Goal: Task Accomplishment & Management: Manage account settings

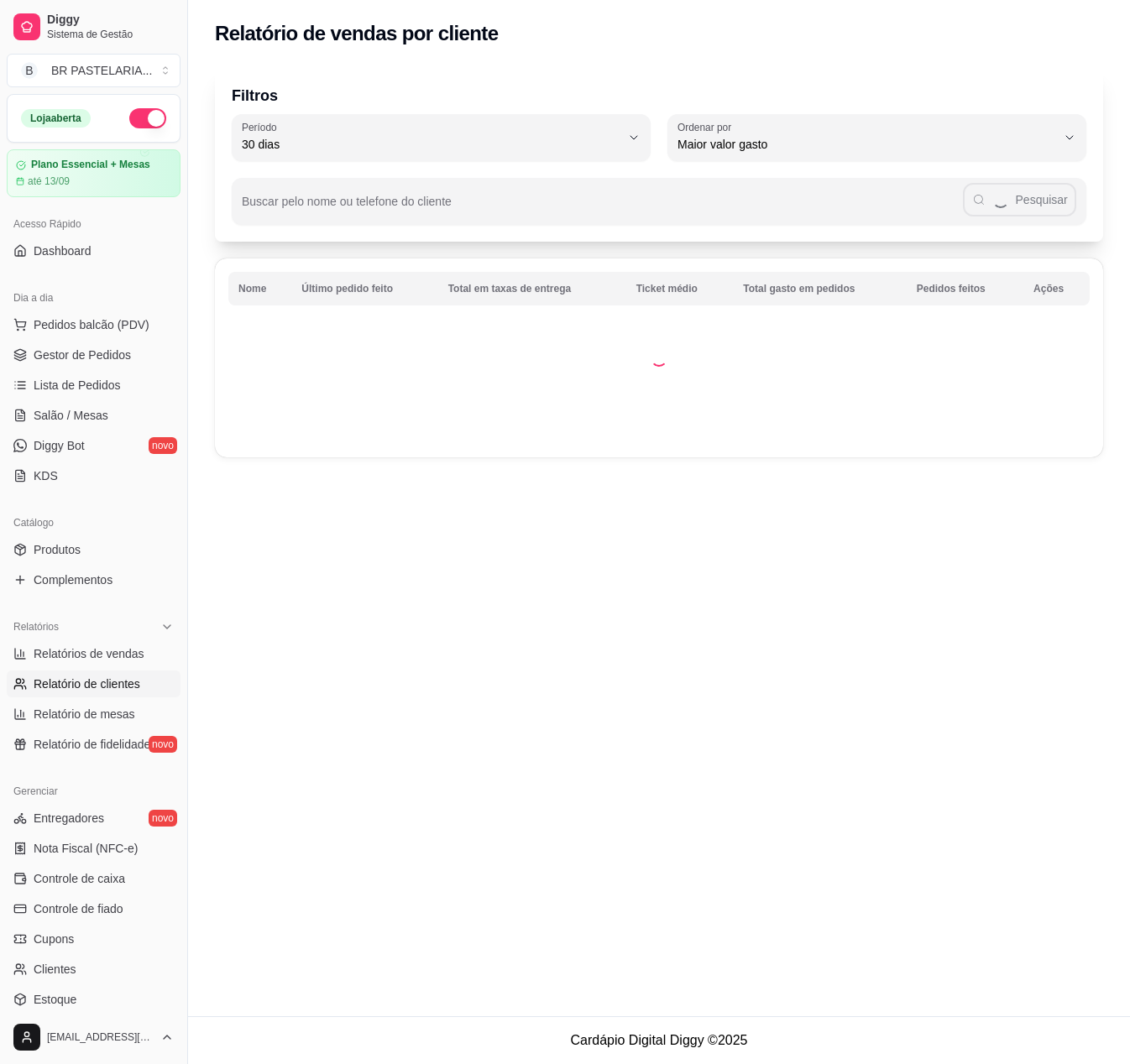
select select "30"
select select "HIGHEST_TOTAL_SPENT_WITH_ORDERS"
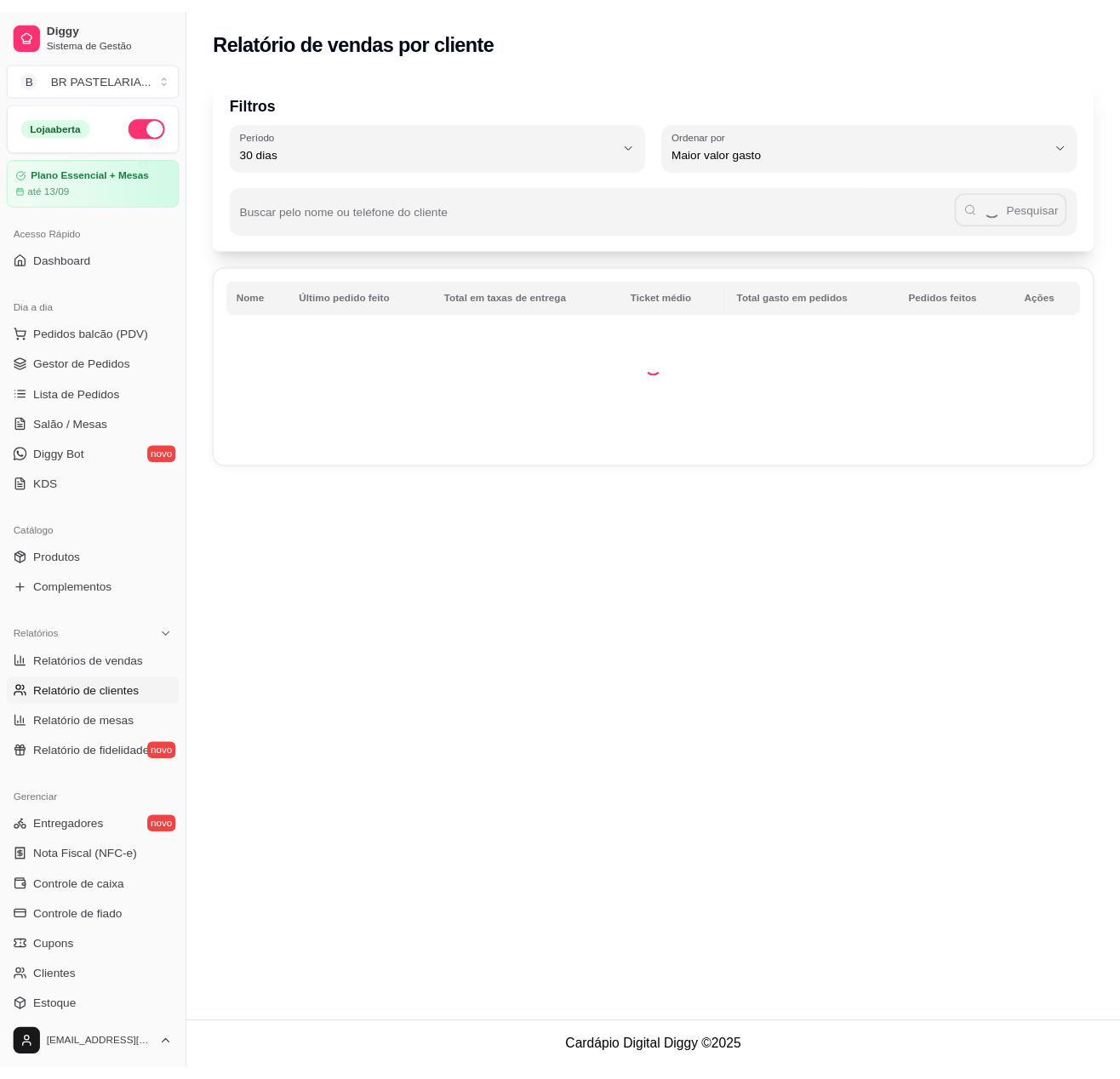
scroll to position [162, 0]
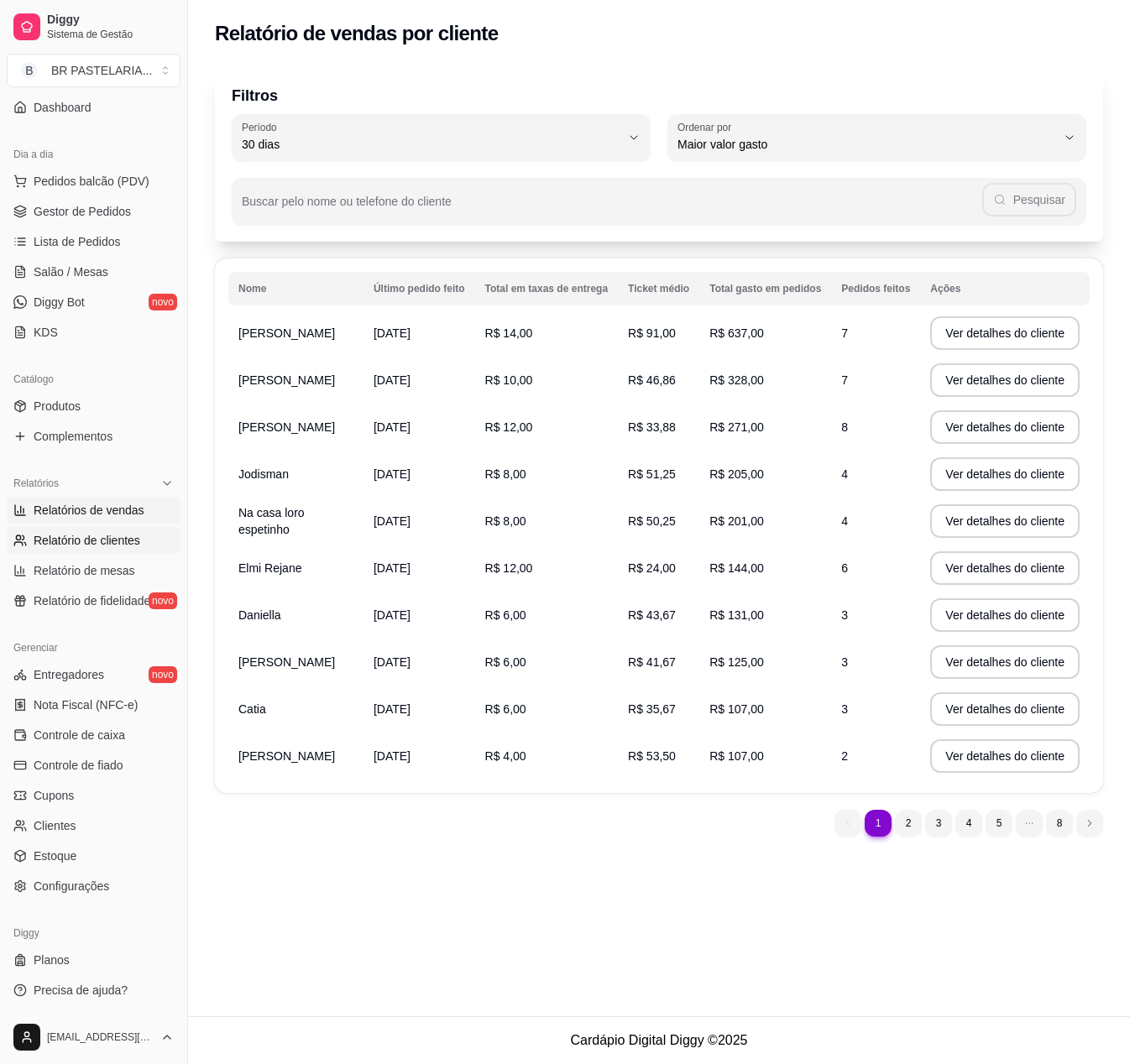
click at [116, 507] on span "Relatórios de vendas" at bounding box center [89, 510] width 111 height 16
select select "ALL"
select select "0"
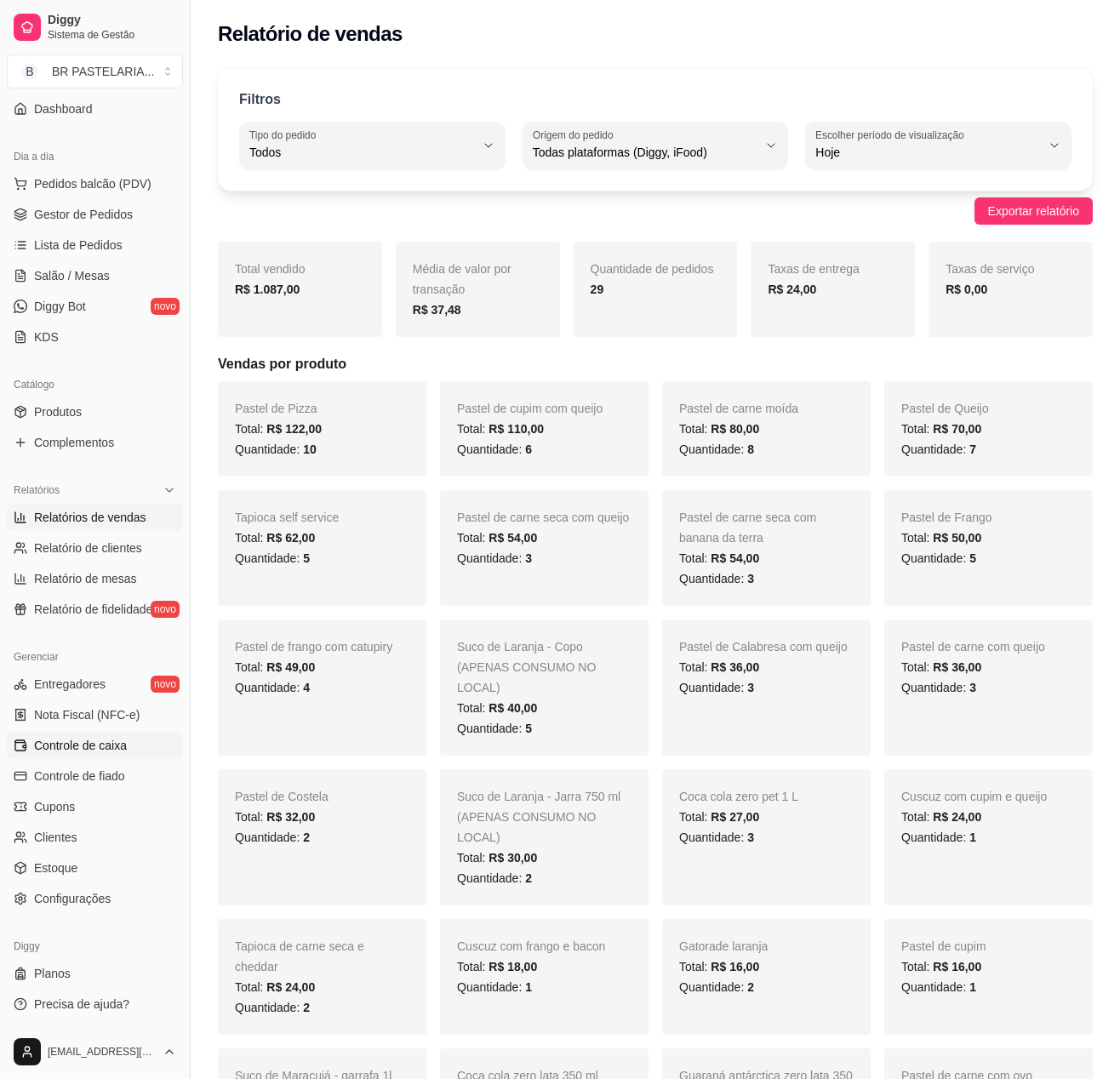
click at [105, 756] on link "Controle de caixa" at bounding box center [95, 745] width 176 height 27
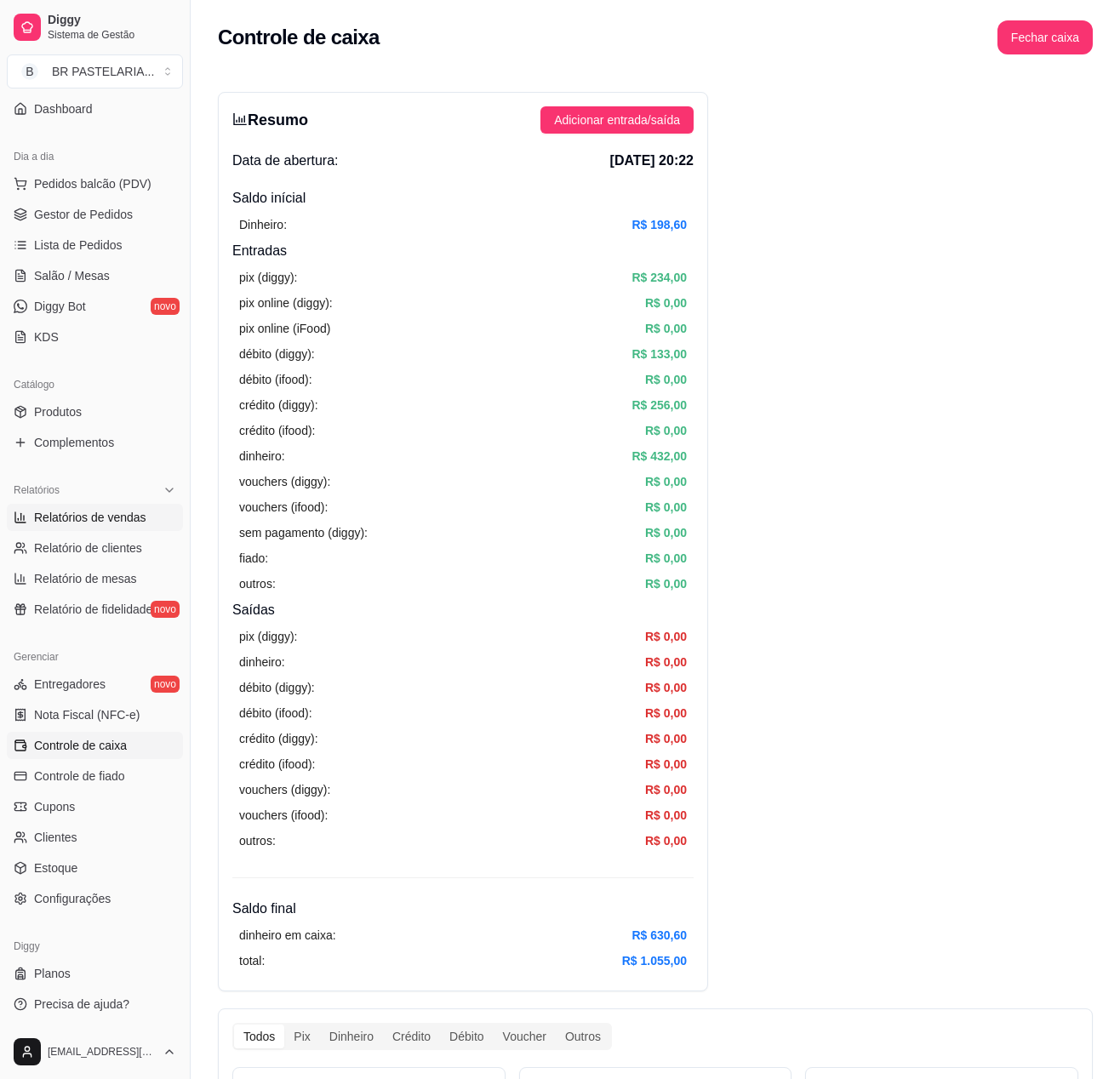
click at [98, 519] on span "Relatórios de vendas" at bounding box center [91, 517] width 113 height 17
select select "ALL"
select select "0"
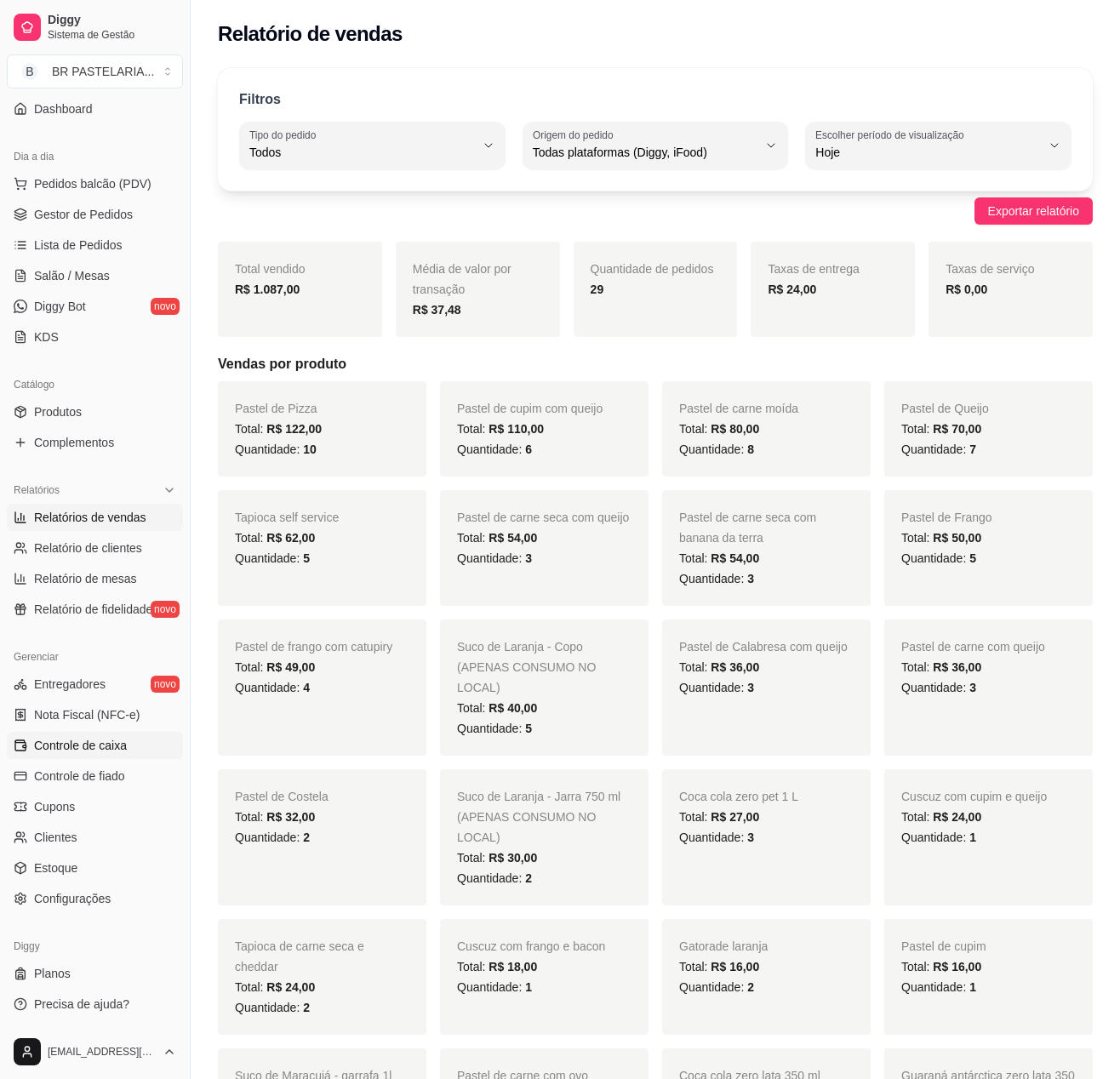
click at [124, 753] on span "Controle de caixa" at bounding box center [81, 745] width 93 height 17
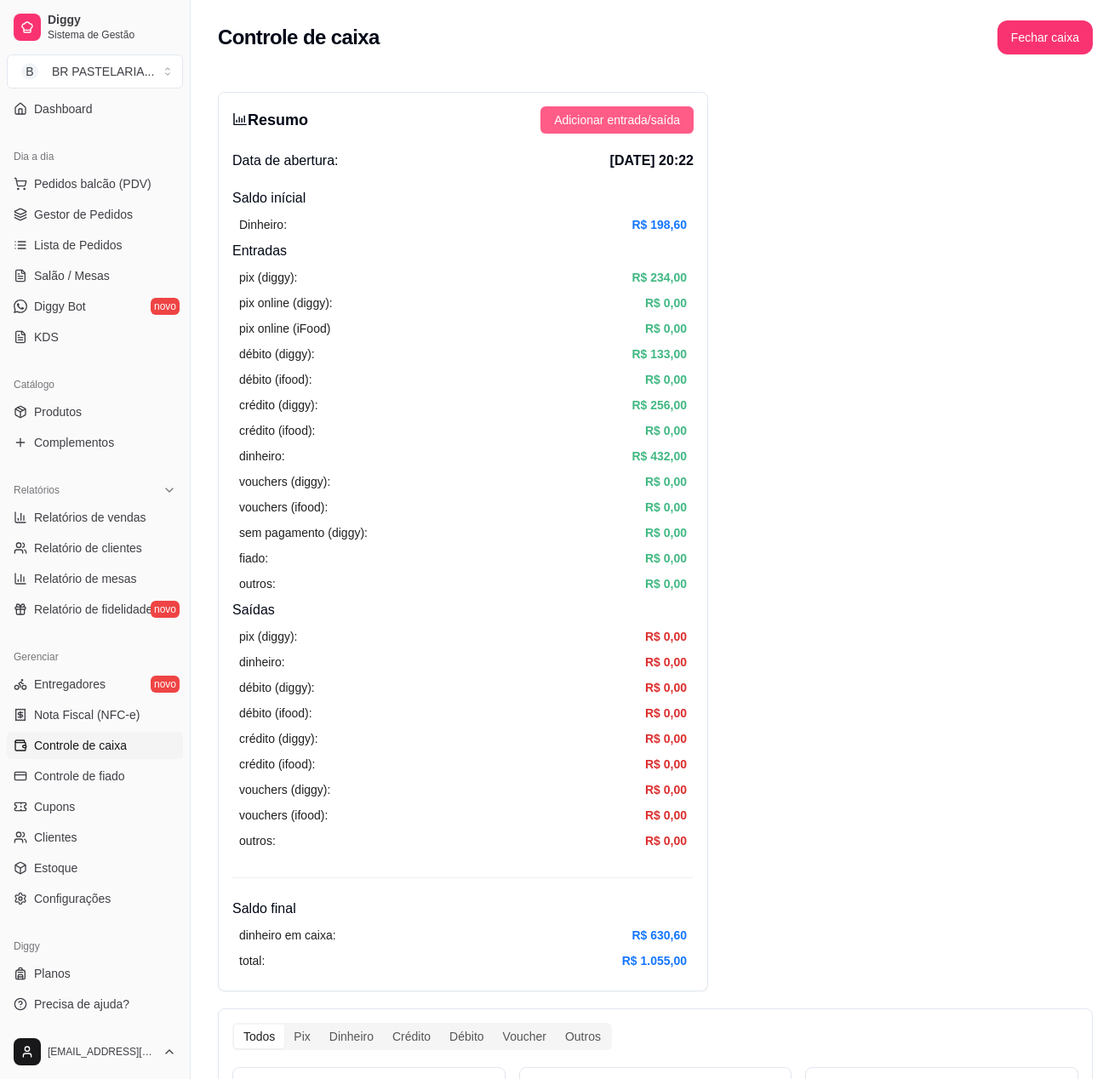
click at [599, 124] on span "Adicionar entrada/saída" at bounding box center [616, 120] width 126 height 18
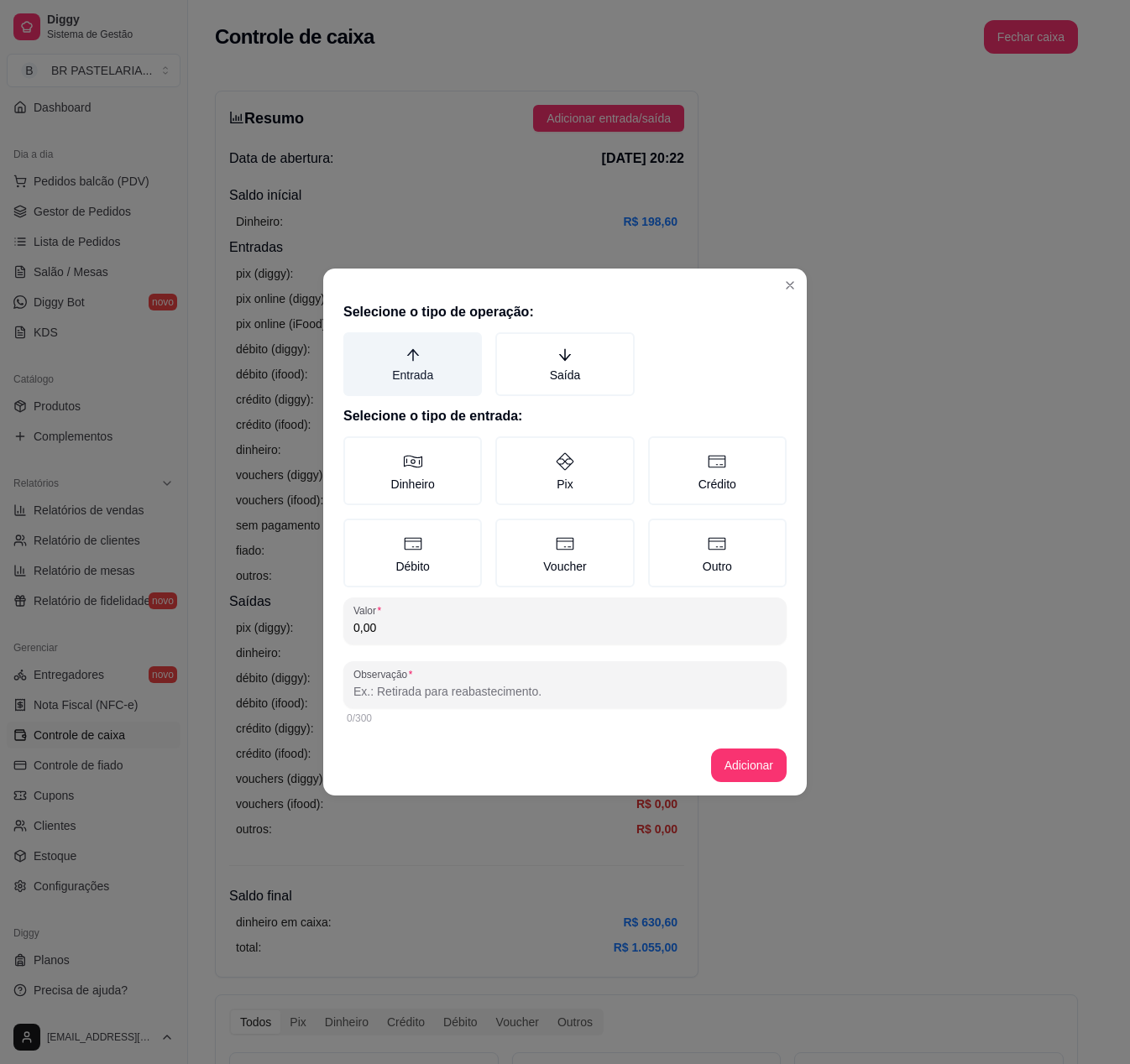
click at [427, 364] on label "Entrada" at bounding box center [413, 364] width 139 height 64
click at [356, 345] on button "Entrada" at bounding box center [349, 337] width 13 height 13
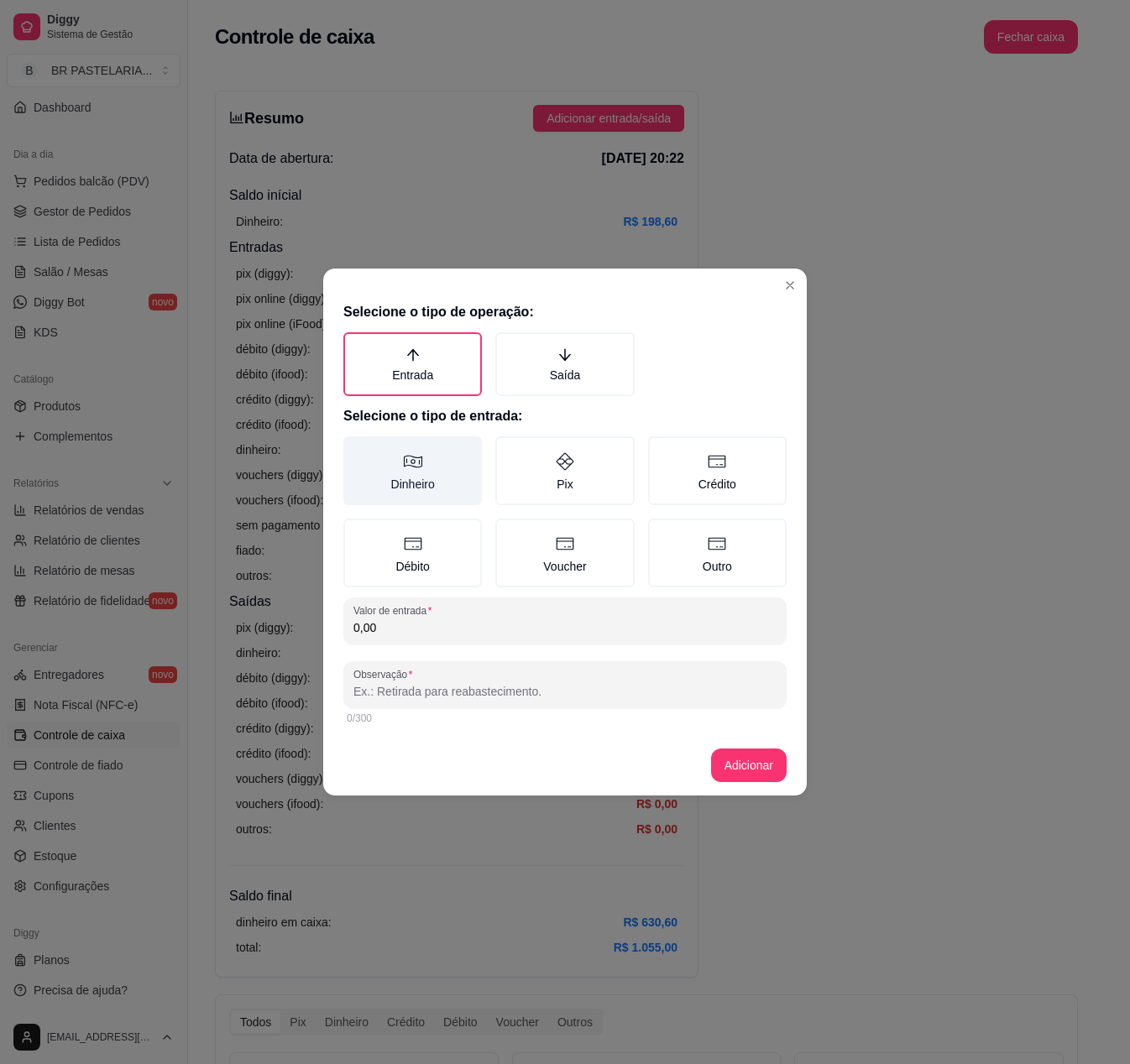
click at [432, 459] on label "Dinheiro" at bounding box center [413, 470] width 139 height 69
click at [356, 449] on button "Dinheiro" at bounding box center [349, 441] width 13 height 13
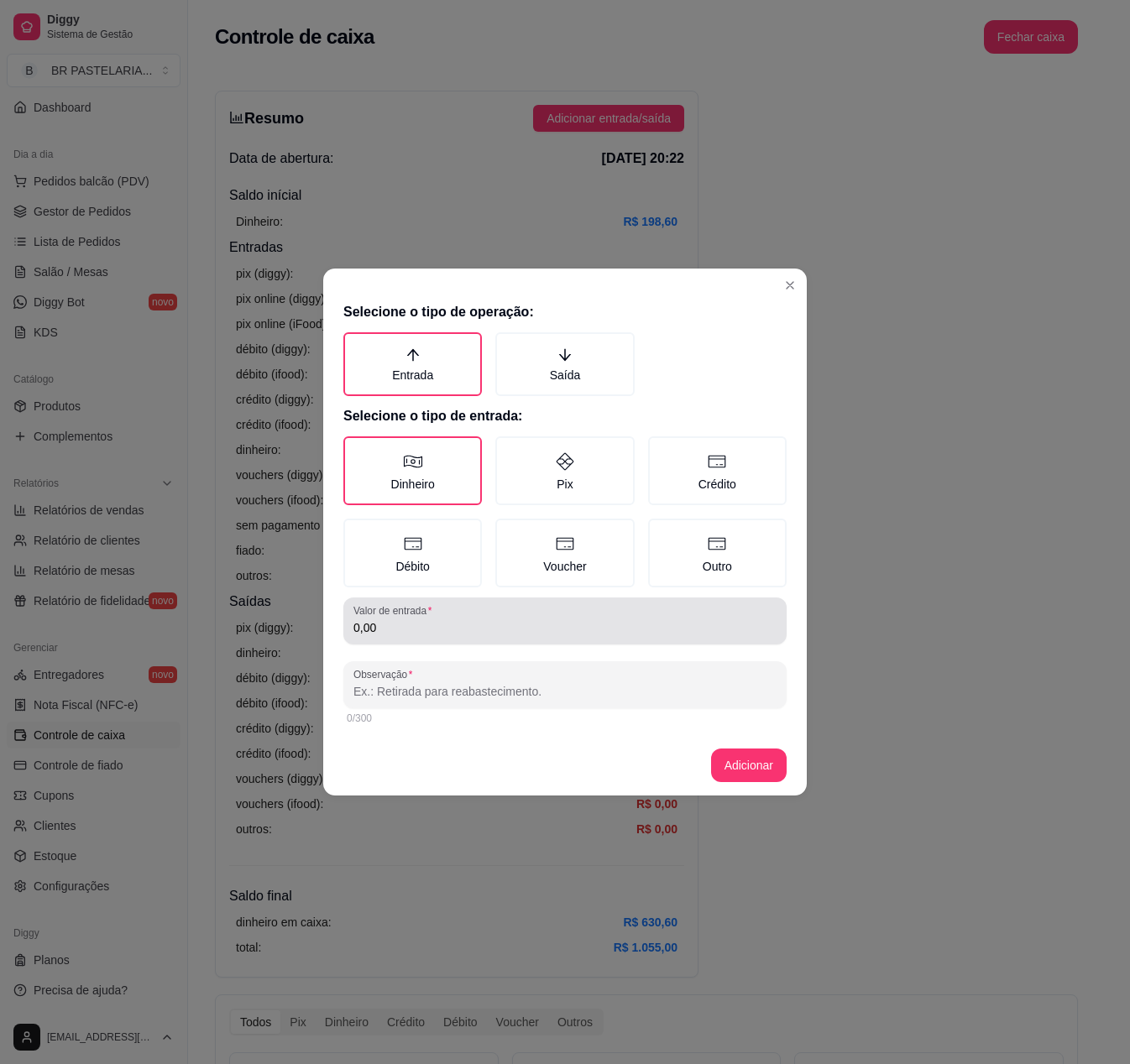
click at [418, 636] on div "0,00" at bounding box center [565, 621] width 423 height 34
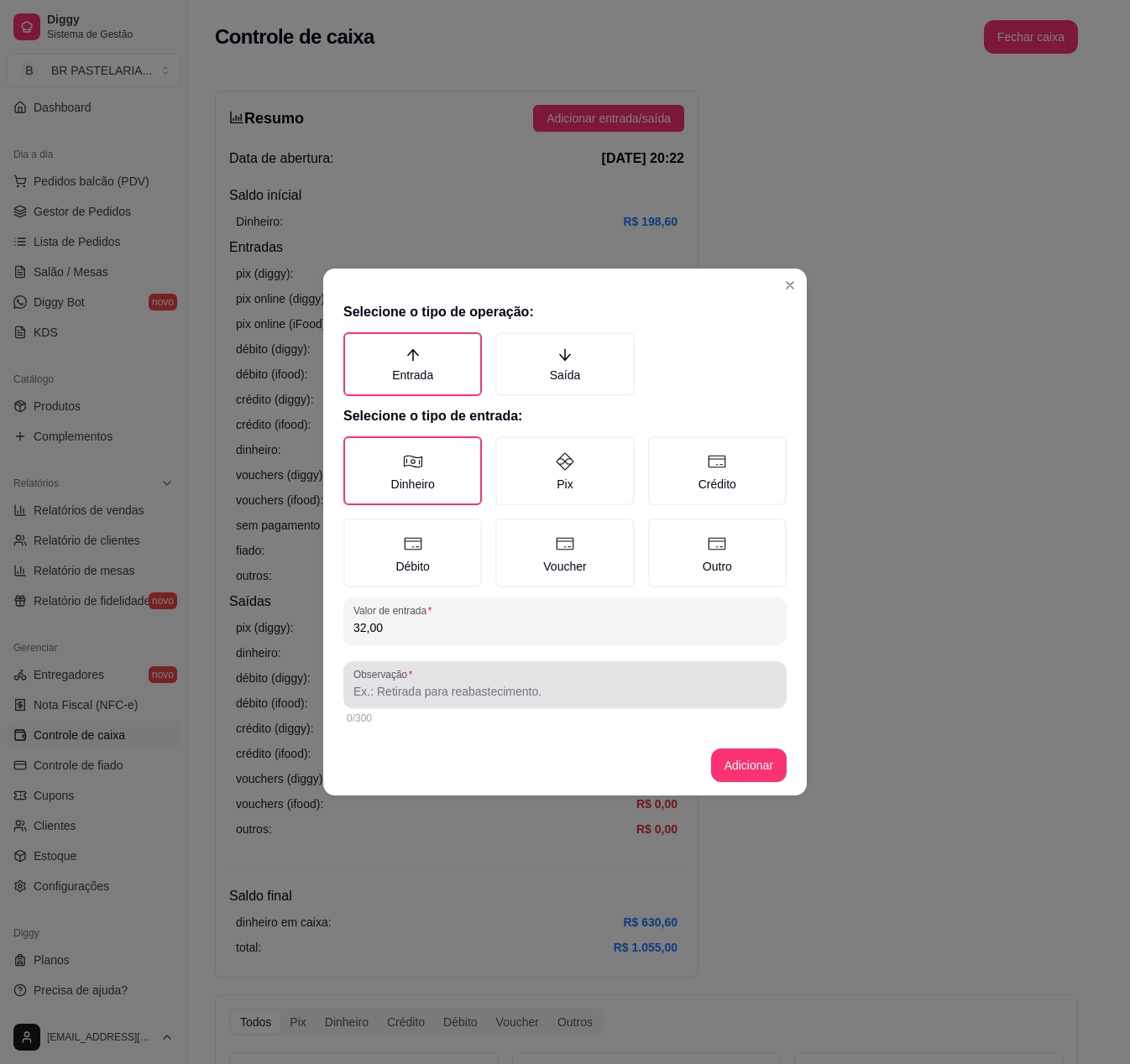
type input "32,00"
click at [549, 689] on input "Observação" at bounding box center [565, 691] width 423 height 16
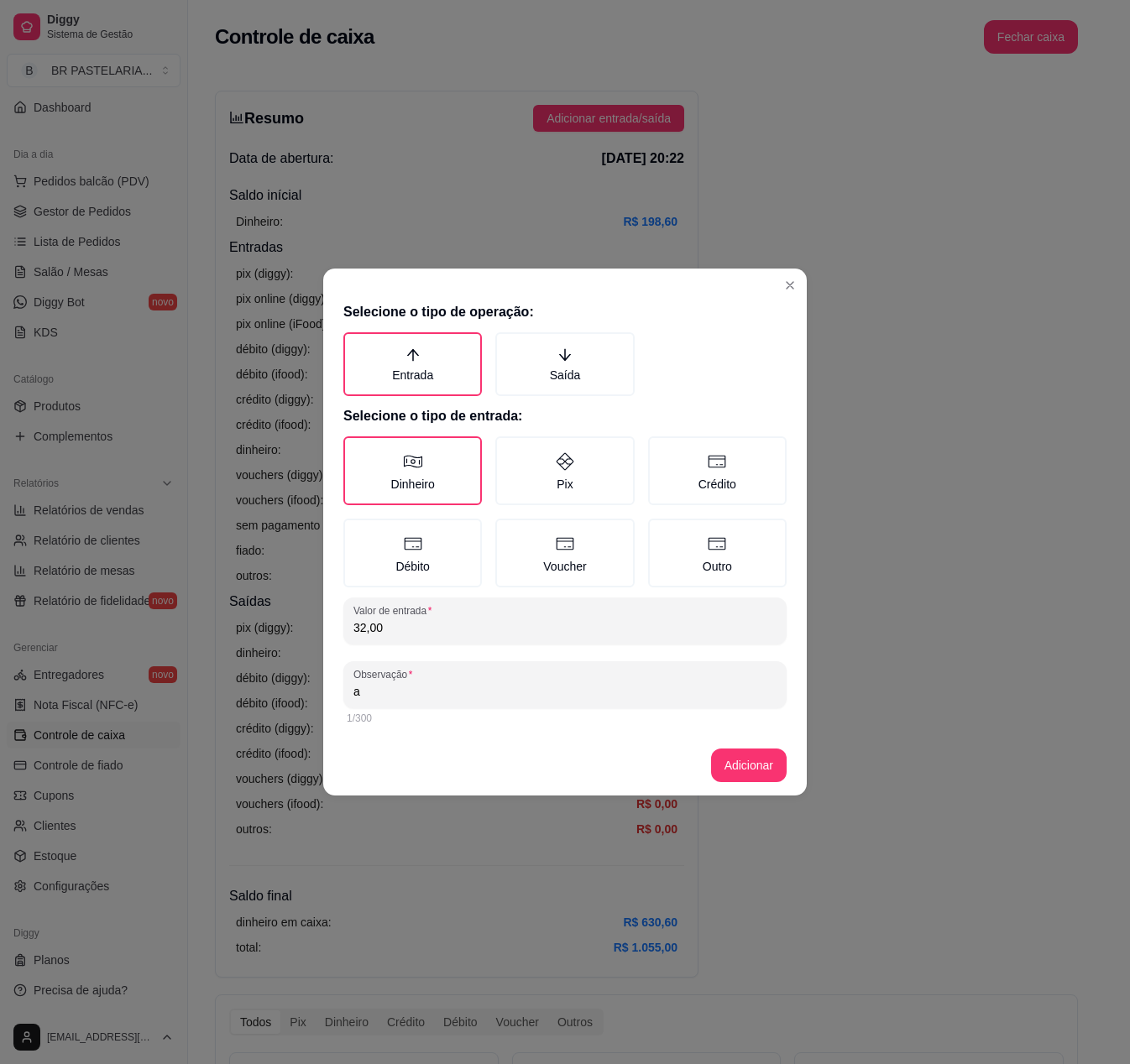
type input "a"
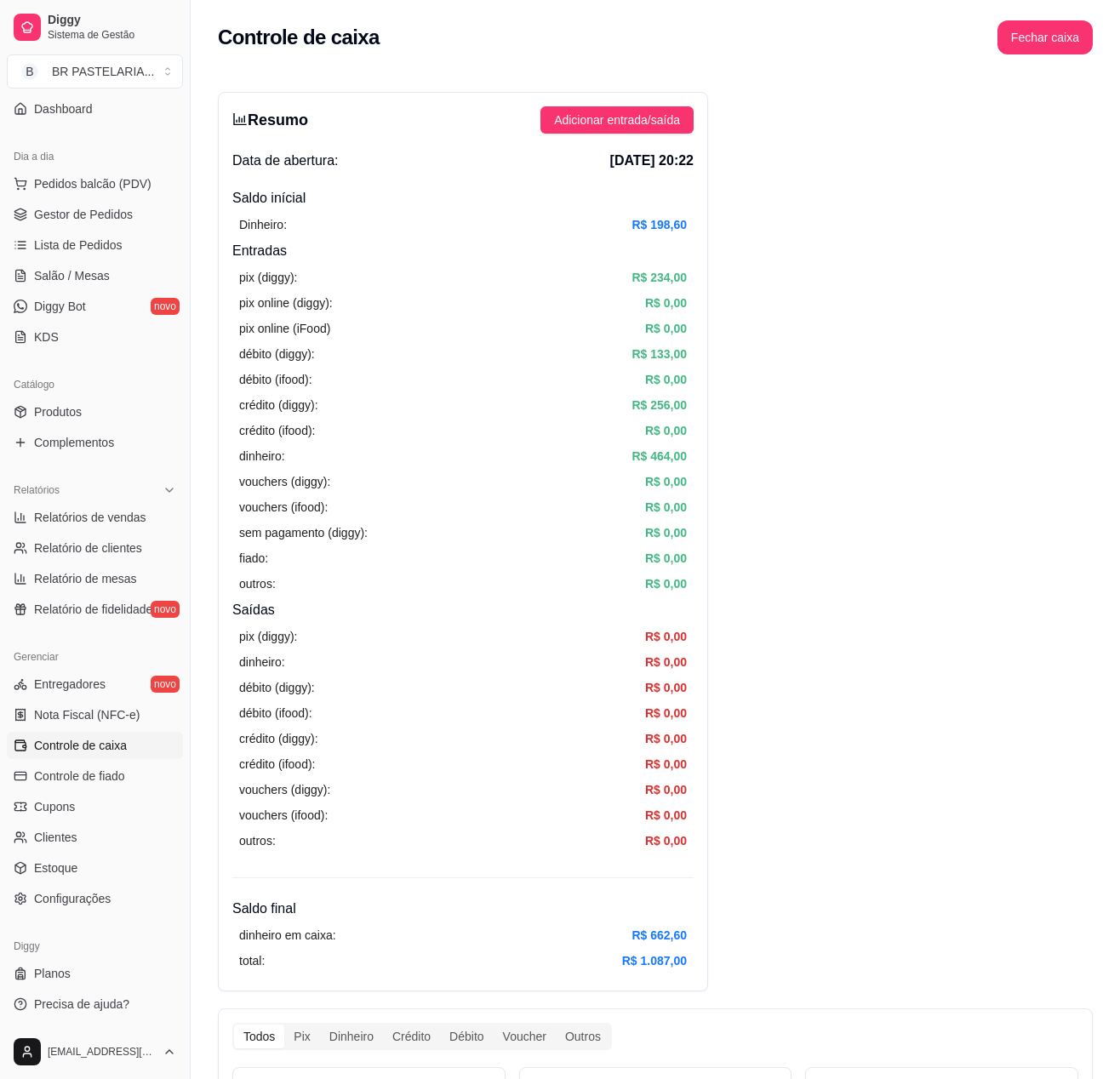
click at [84, 526] on link "Relatórios de vendas" at bounding box center [95, 517] width 176 height 27
select select "ALL"
select select "0"
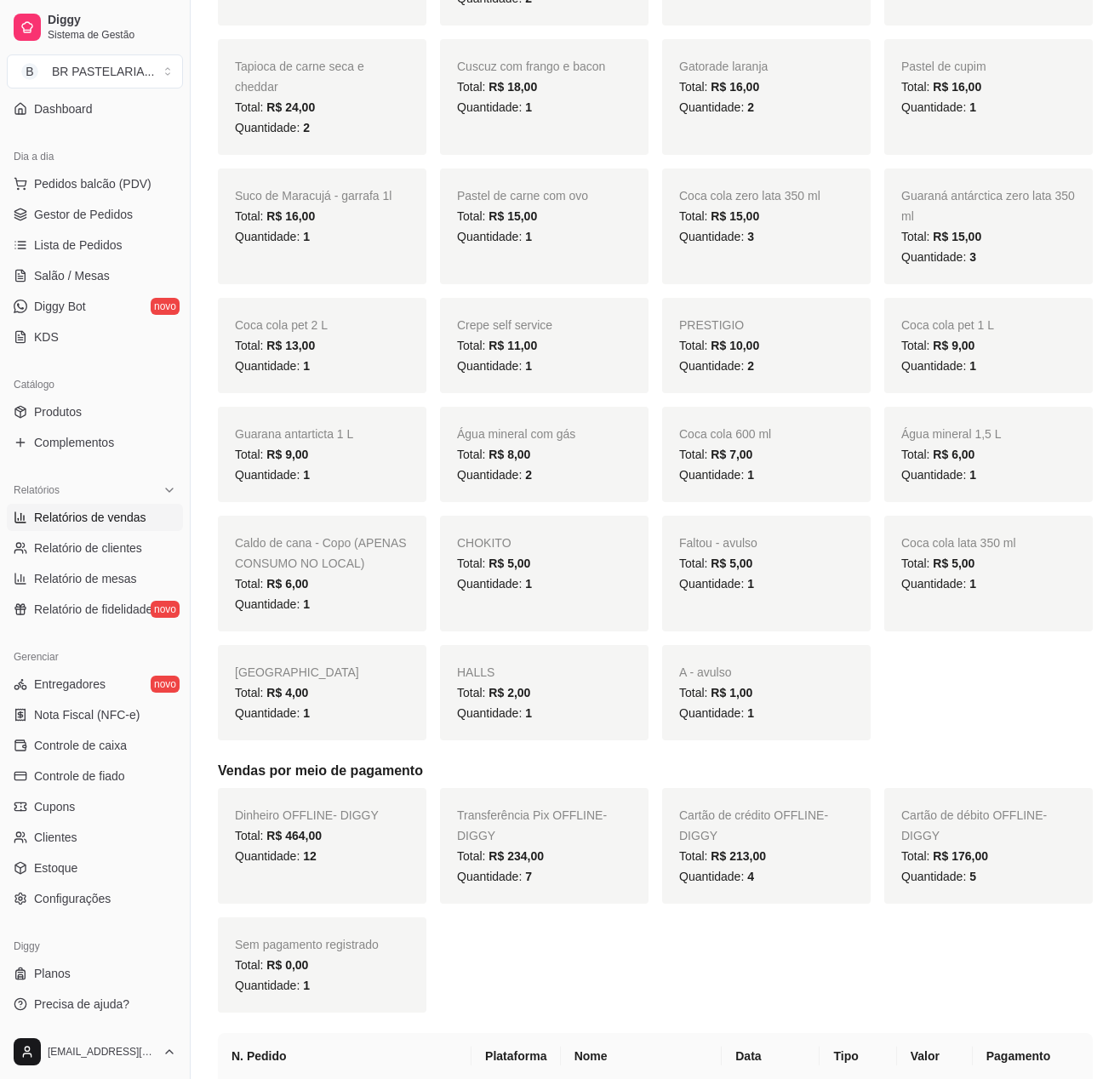
scroll to position [1192, 0]
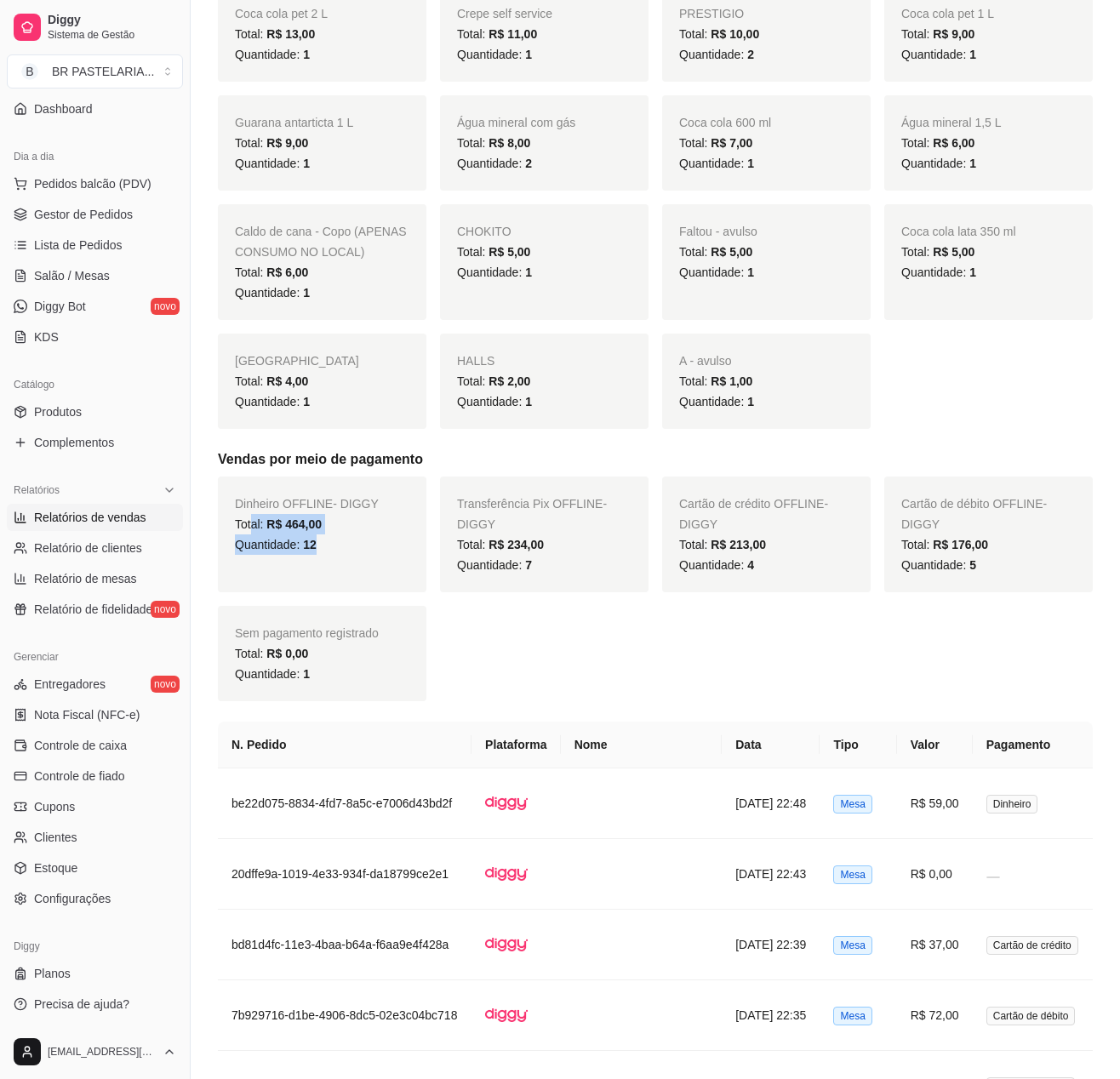
drag, startPoint x: 251, startPoint y: 460, endPoint x: 585, endPoint y: 446, distance: 334.3
click at [513, 477] on div "Dinheiro OFFLINE - DIGGY Total: R$ 464,00 Quantidade: 12 Transferência Pix OFFL…" at bounding box center [655, 589] width 875 height 225
click at [538, 497] on span "Transferência Pix OFFLINE - DIGGY" at bounding box center [532, 514] width 149 height 34
click at [73, 216] on span "Gestor de Pedidos" at bounding box center [84, 214] width 98 height 17
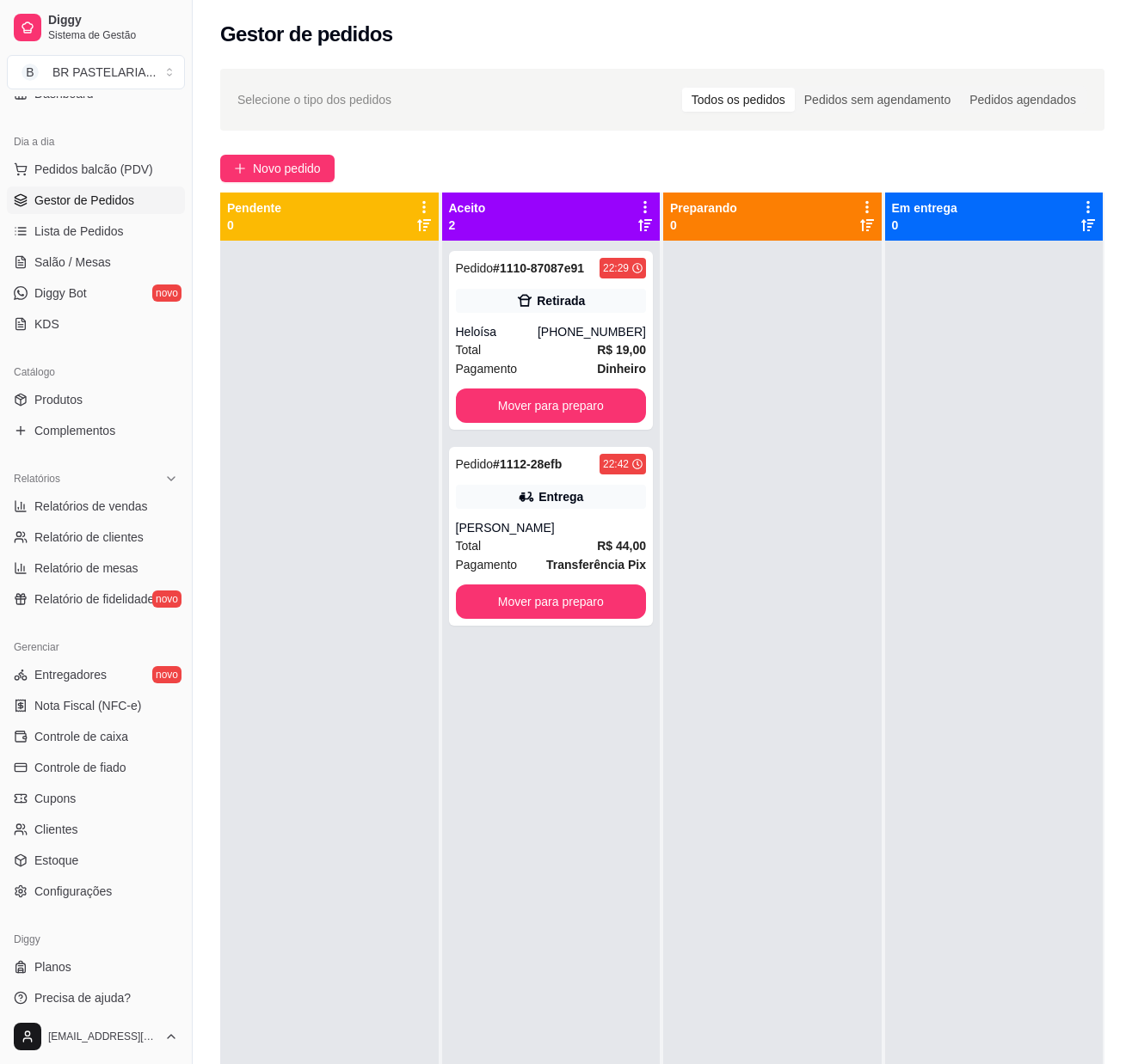
click at [759, 416] on div at bounding box center [772, 773] width 219 height 1064
click at [625, 520] on div "[PERSON_NAME]" at bounding box center [551, 528] width 191 height 17
click at [557, 406] on button "Mover para preparo" at bounding box center [551, 406] width 191 height 35
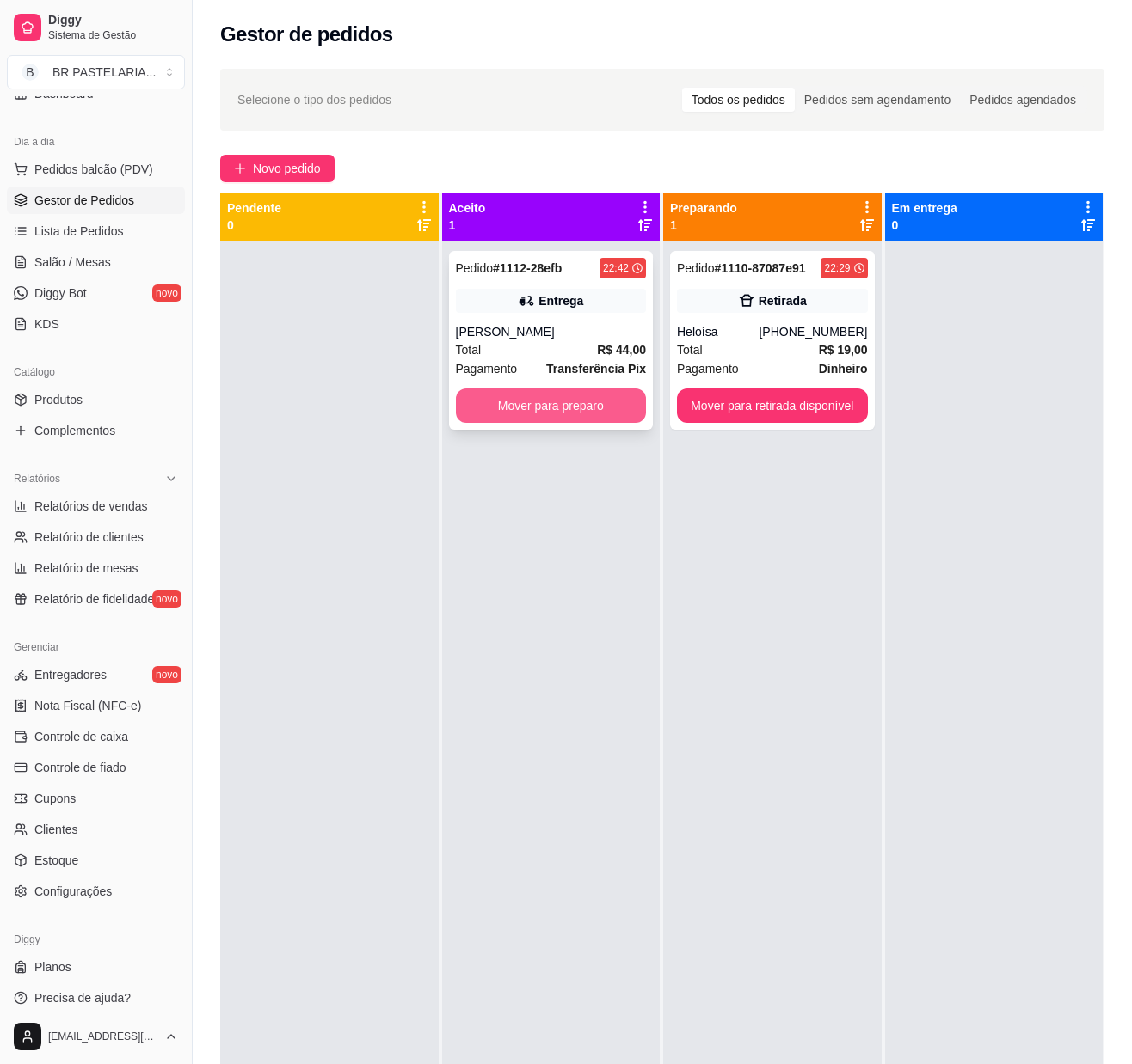
click at [568, 408] on button "Mover para preparo" at bounding box center [551, 406] width 191 height 35
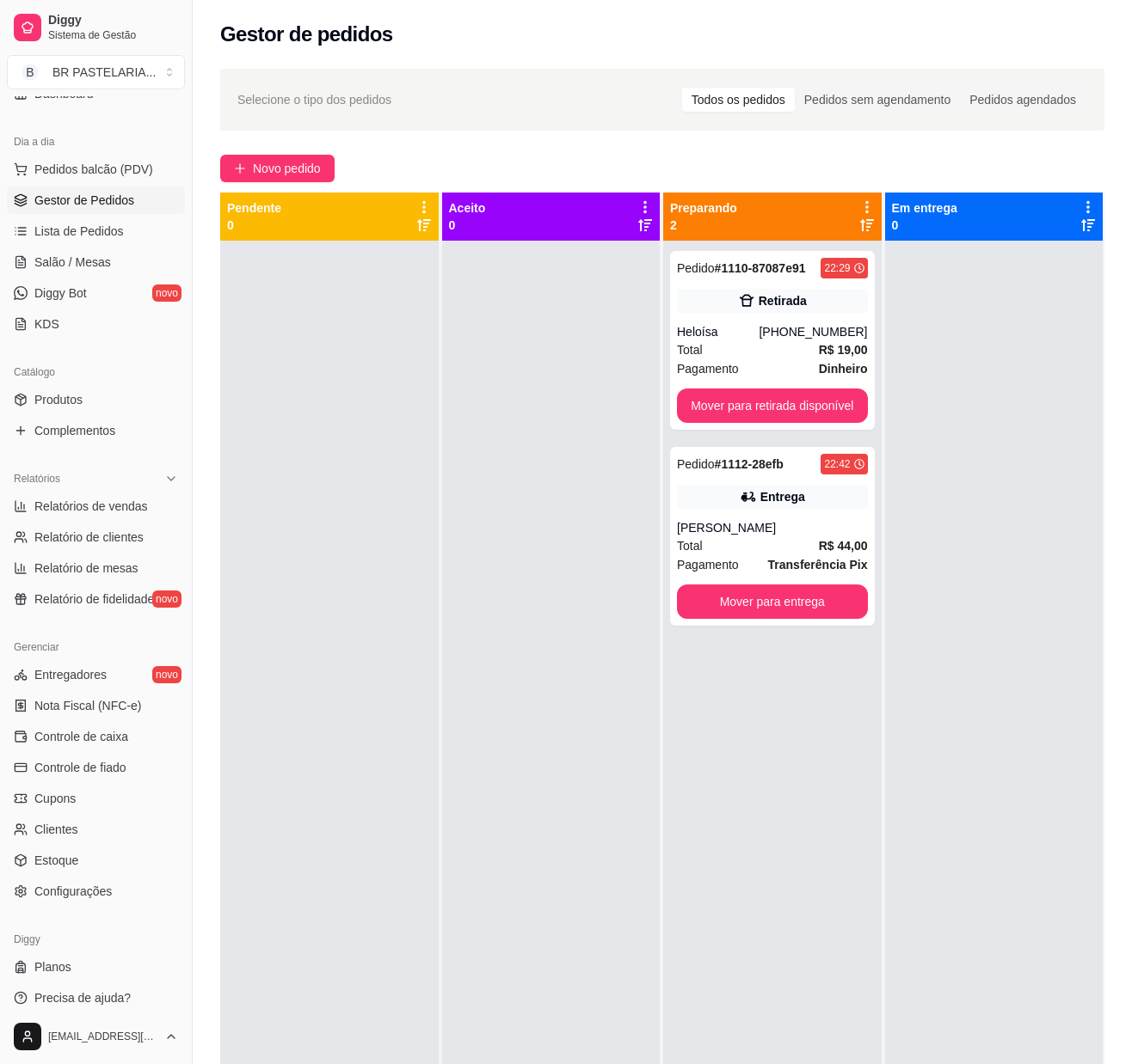
click at [571, 643] on div at bounding box center [552, 773] width 219 height 1064
click at [800, 313] on div "Pedido # 1110-87087e91 22:29 Retirada Heloísa [PHONE_NUMBER] Total R$ 19,00 Pag…" at bounding box center [772, 340] width 204 height 179
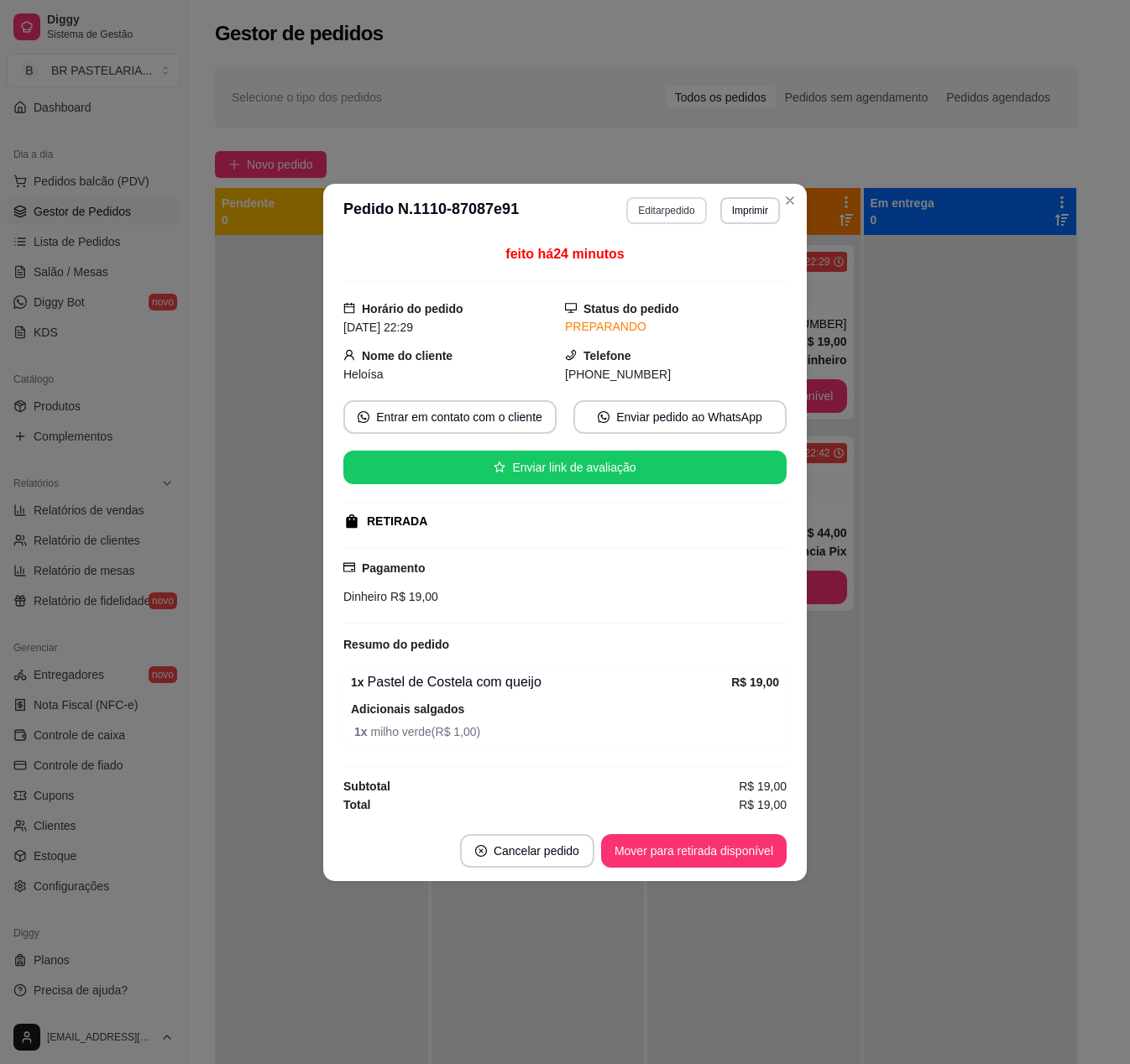
click at [656, 217] on button "Editar pedido" at bounding box center [666, 210] width 80 height 27
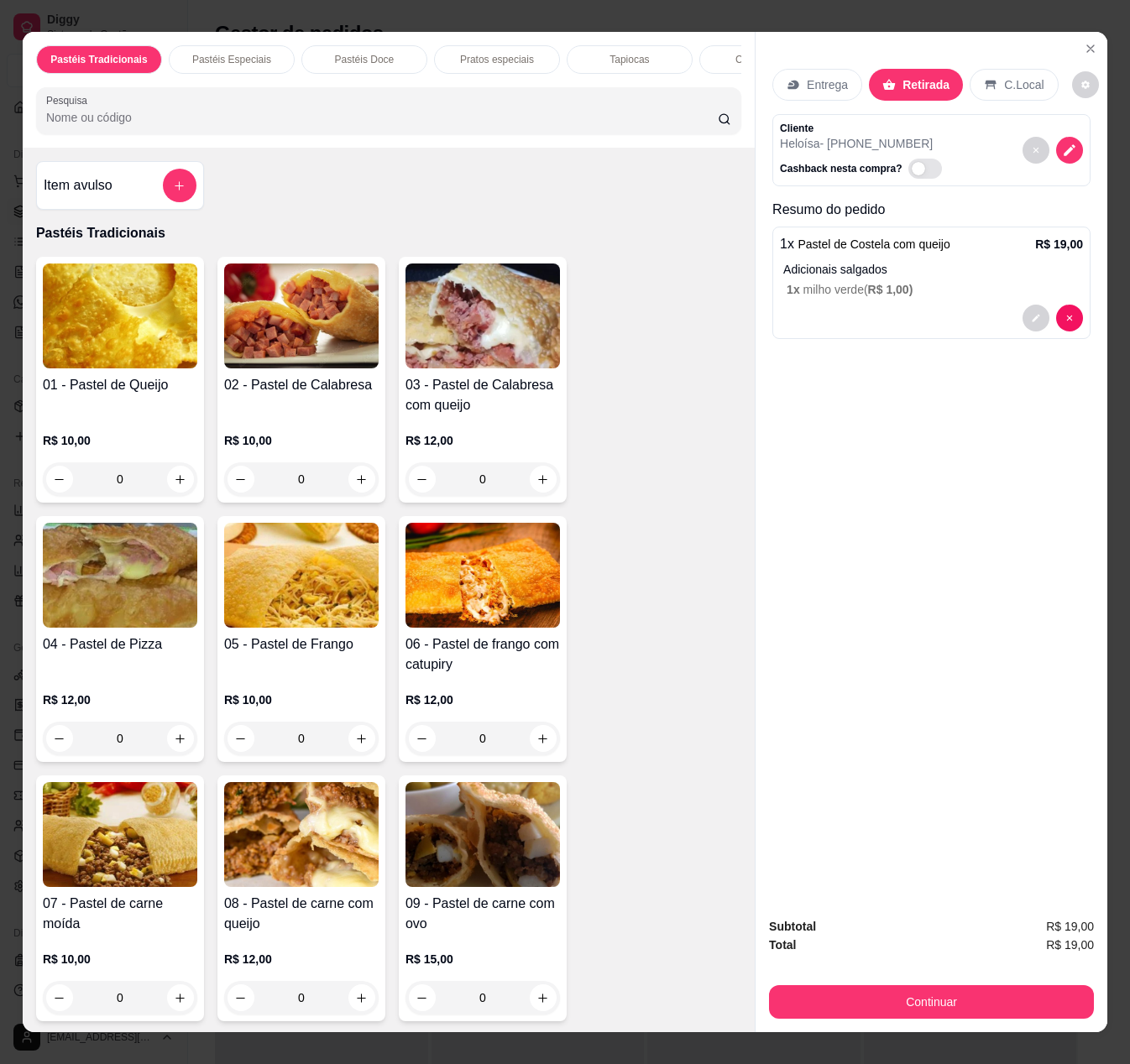
click at [924, 989] on button "Continuar" at bounding box center [931, 1002] width 325 height 34
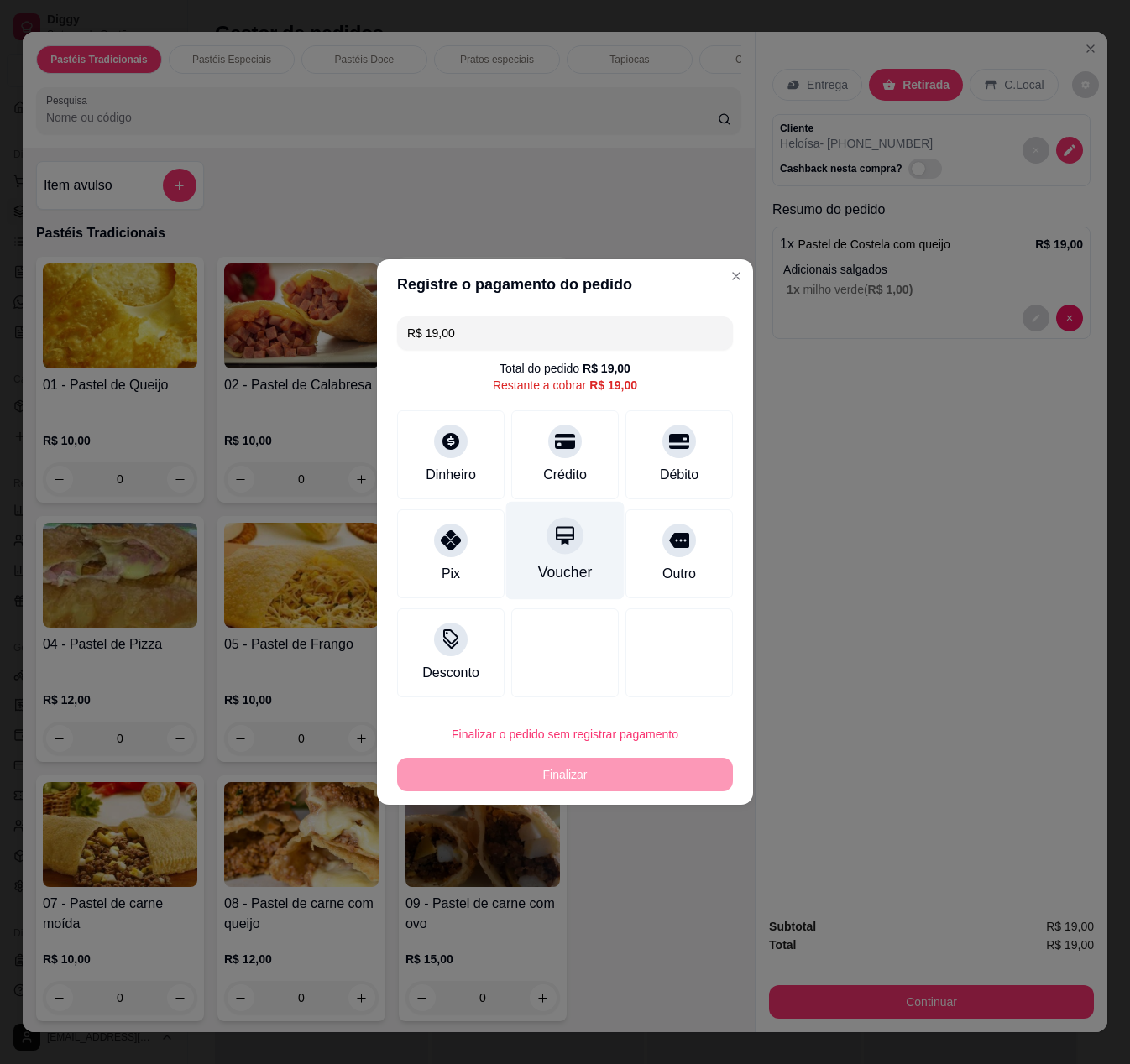
click at [563, 455] on div "Crédito" at bounding box center [565, 454] width 108 height 89
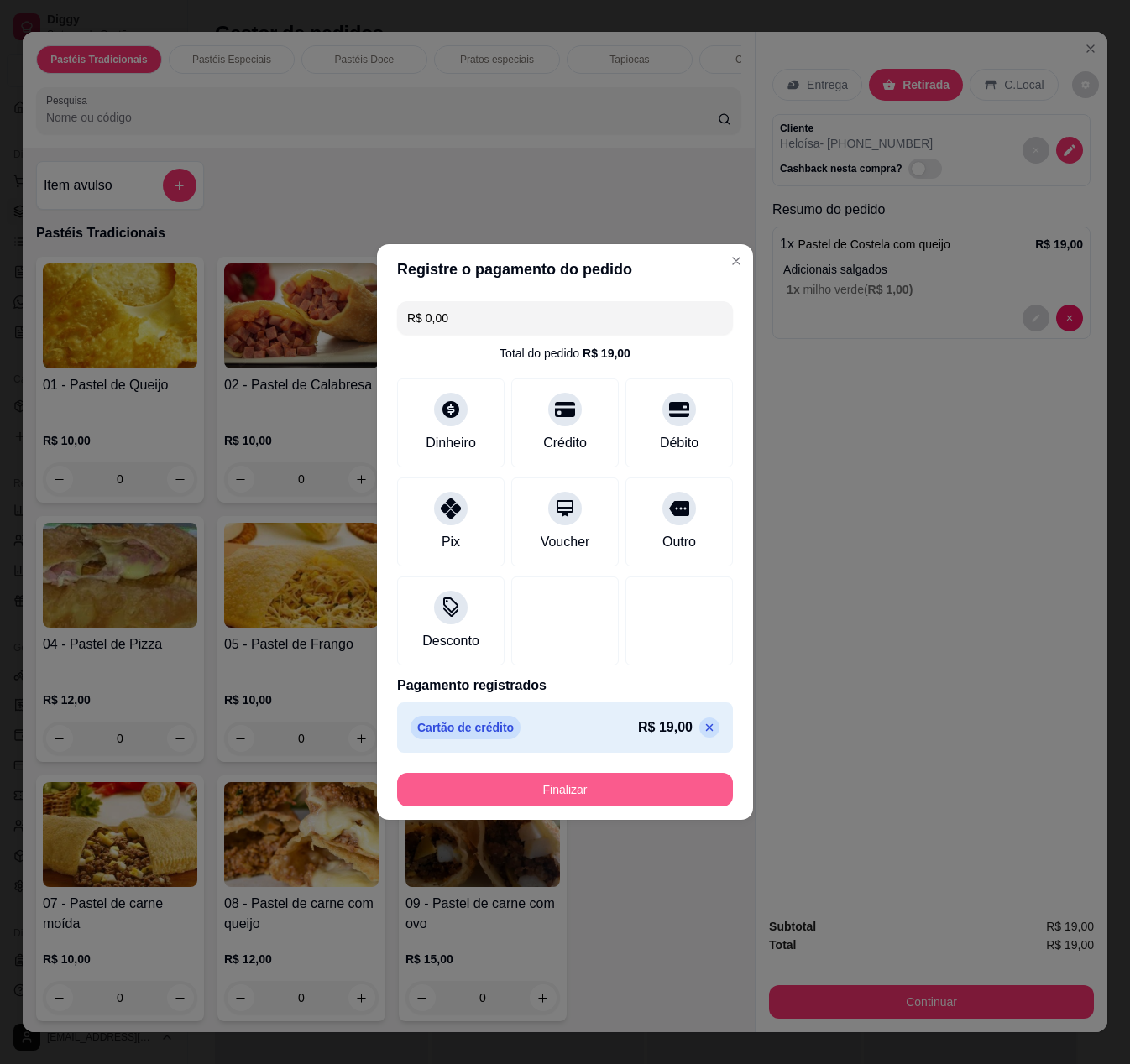
click at [556, 780] on button "Finalizar" at bounding box center [565, 790] width 336 height 34
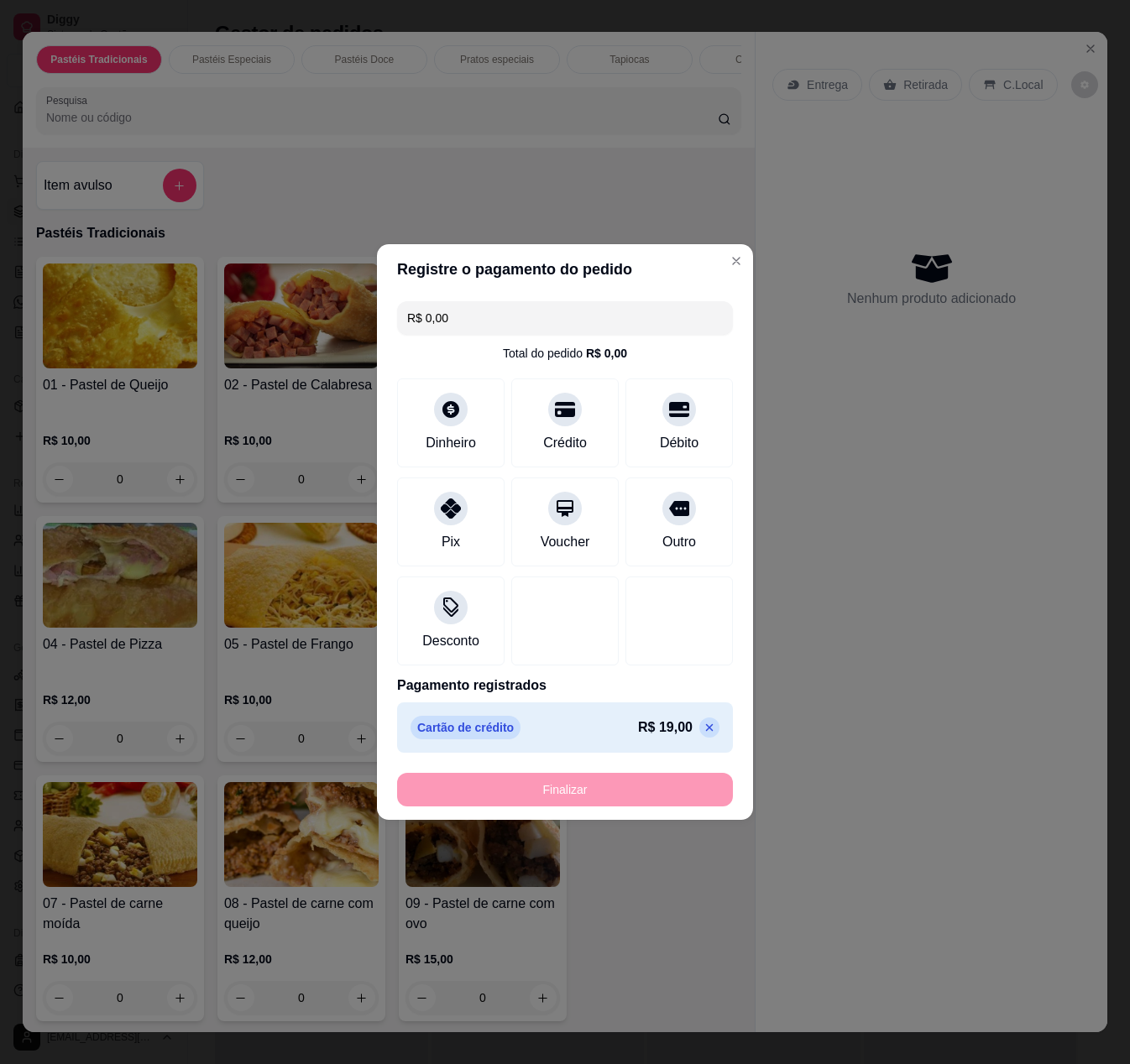
type input "-R$ 19,00"
click at [1084, 42] on icon "Close" at bounding box center [1090, 48] width 13 height 13
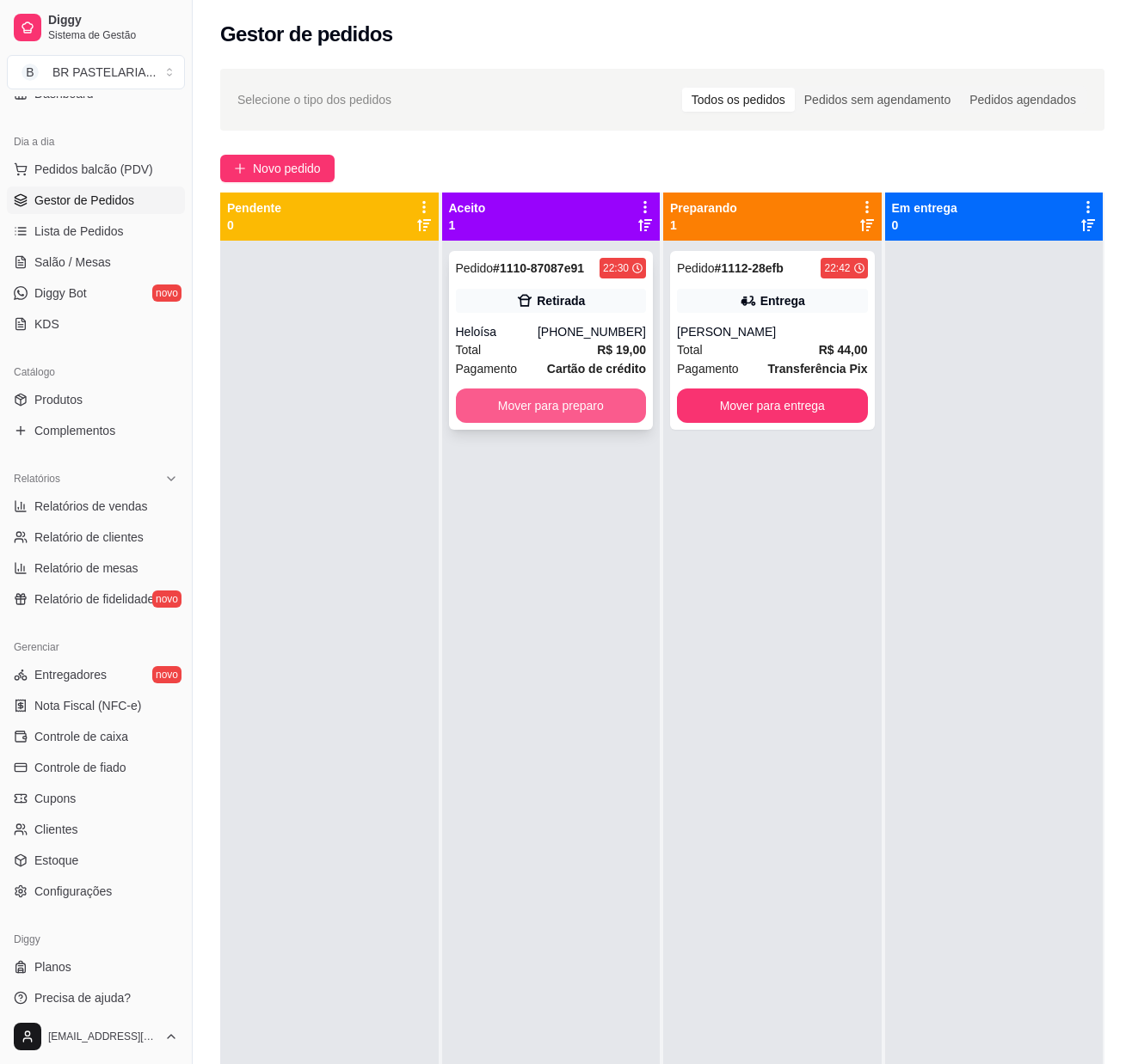
click at [549, 402] on button "Mover para preparo" at bounding box center [551, 406] width 191 height 35
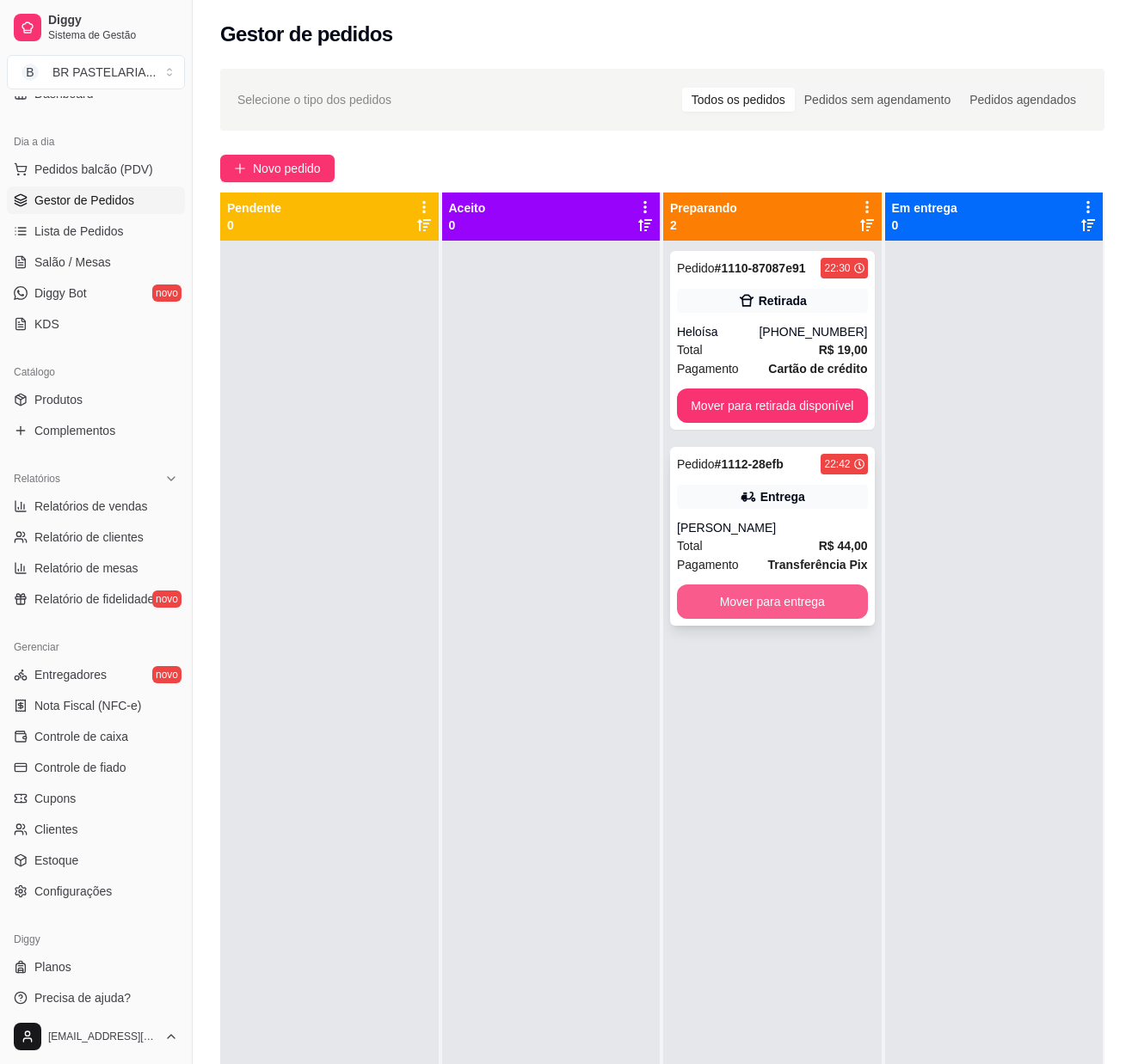
click at [767, 597] on button "Mover para entrega" at bounding box center [772, 601] width 191 height 35
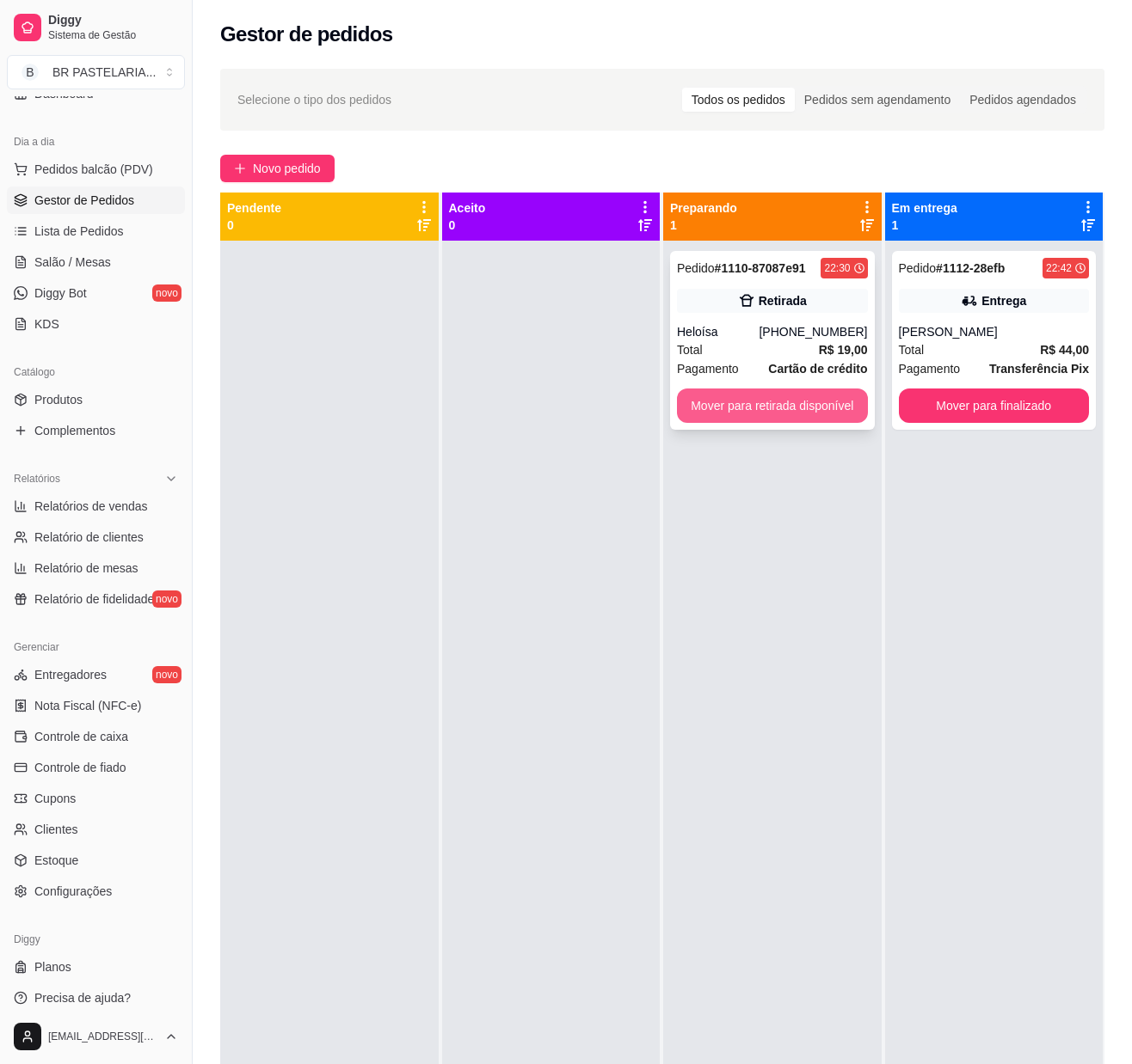
click at [814, 417] on button "Mover para retirada disponível" at bounding box center [772, 406] width 191 height 35
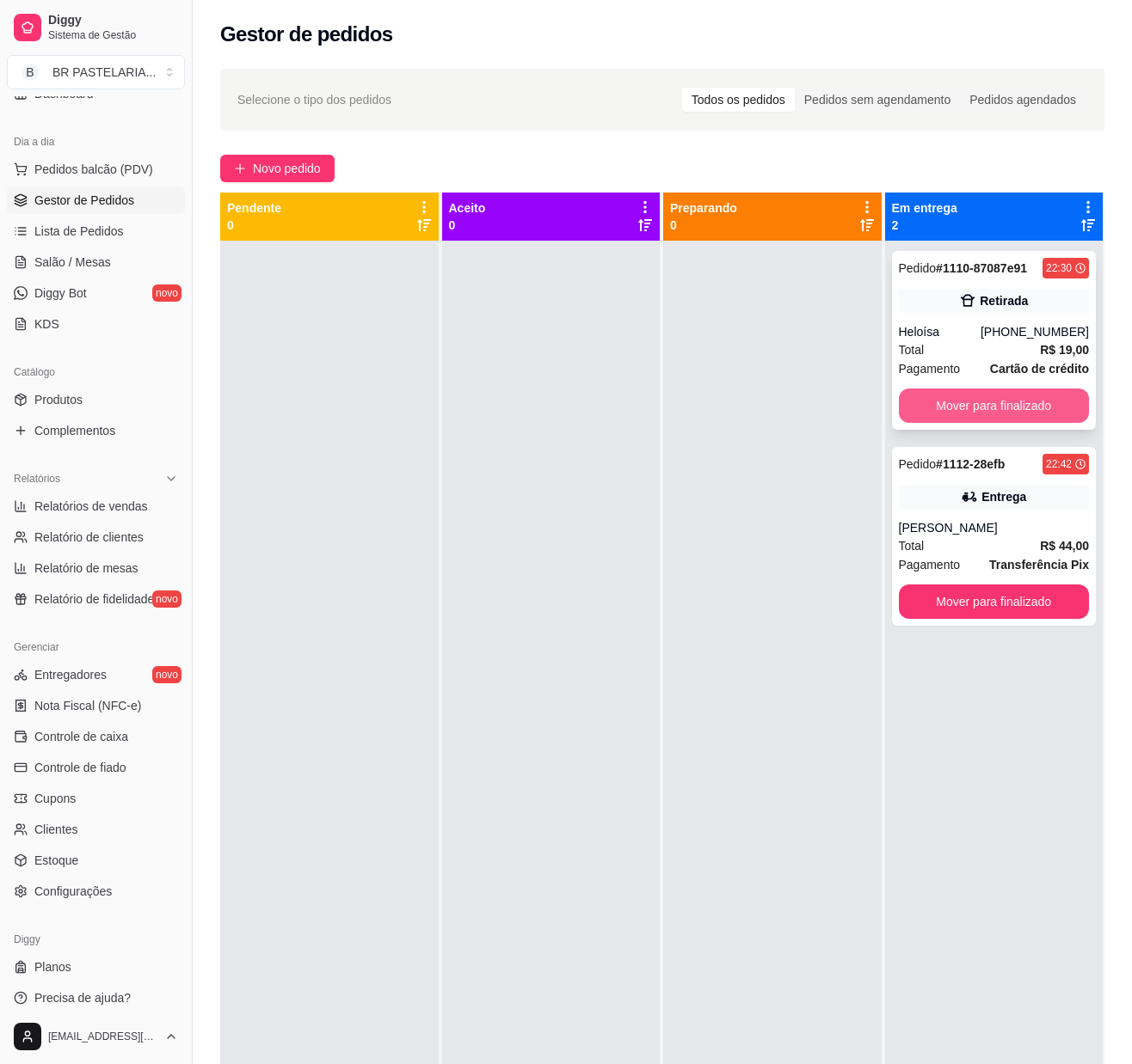
click at [963, 415] on button "Mover para finalizado" at bounding box center [994, 406] width 191 height 35
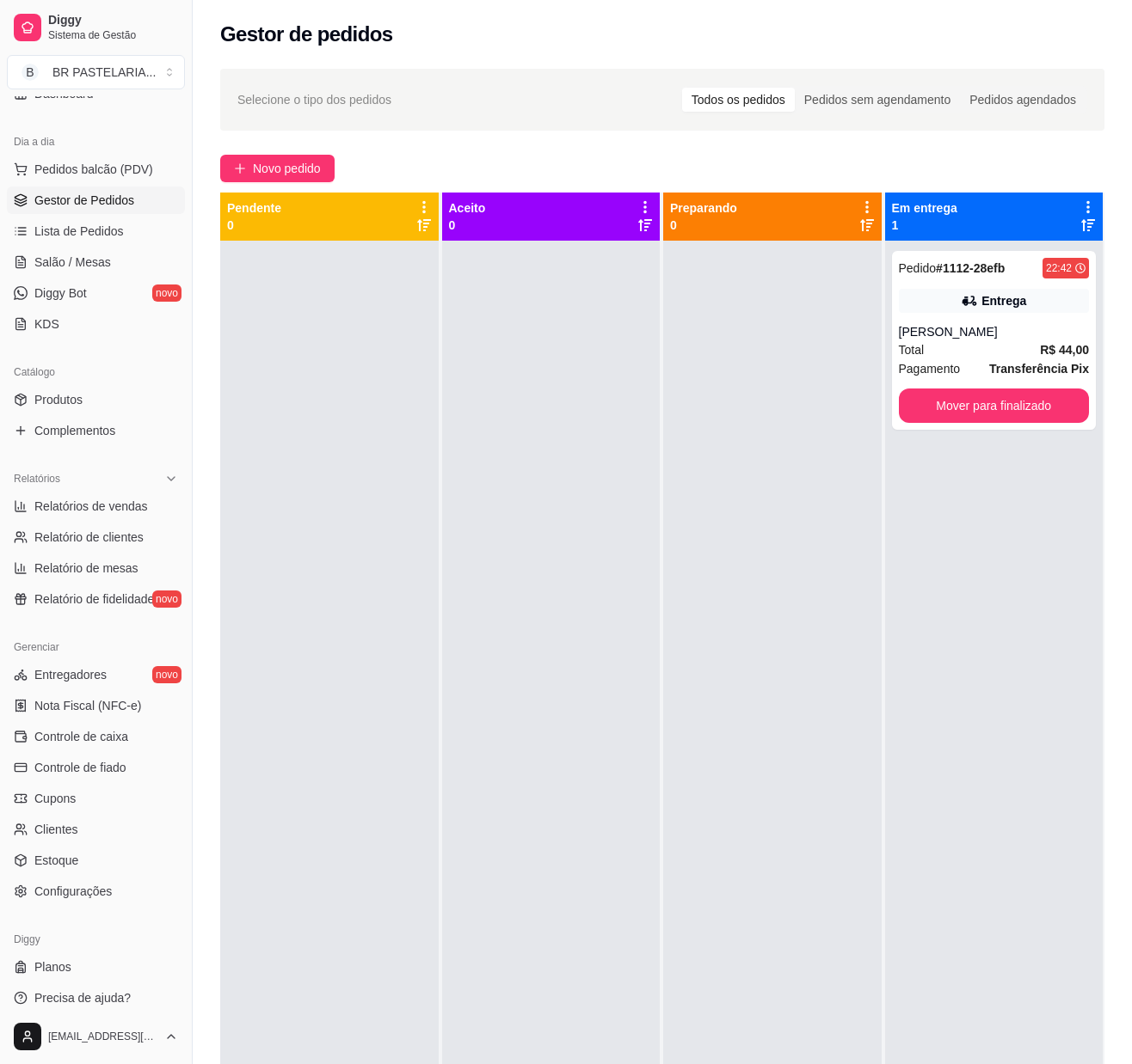
click at [544, 387] on div at bounding box center [552, 773] width 219 height 1064
click at [84, 515] on span "Relatórios de vendas" at bounding box center [92, 505] width 114 height 17
select select "ALL"
select select "0"
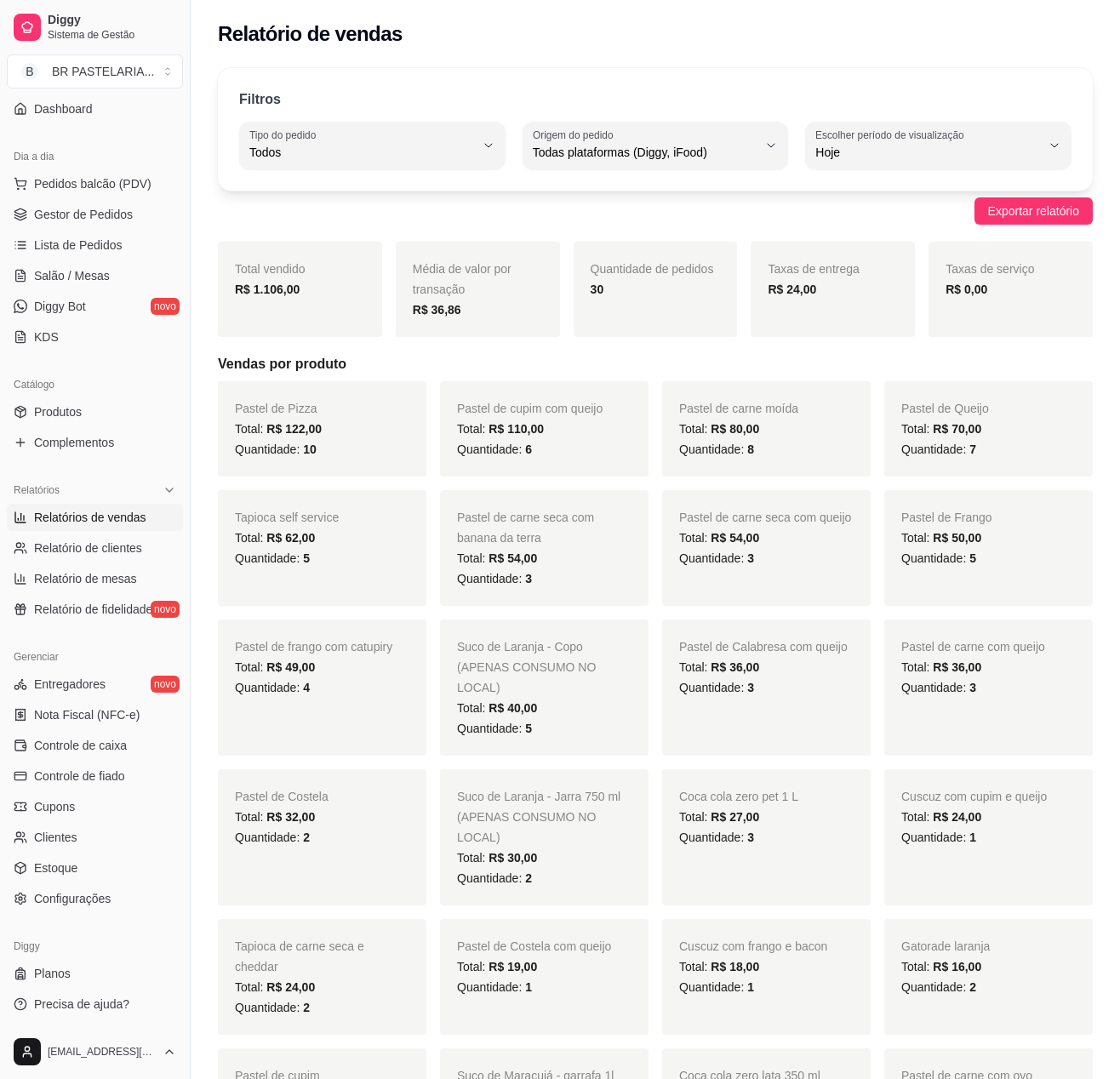
click at [759, 462] on div "Pastel de carne moída Total: R$ 80,00 Quantidade: 8" at bounding box center [766, 429] width 208 height 95
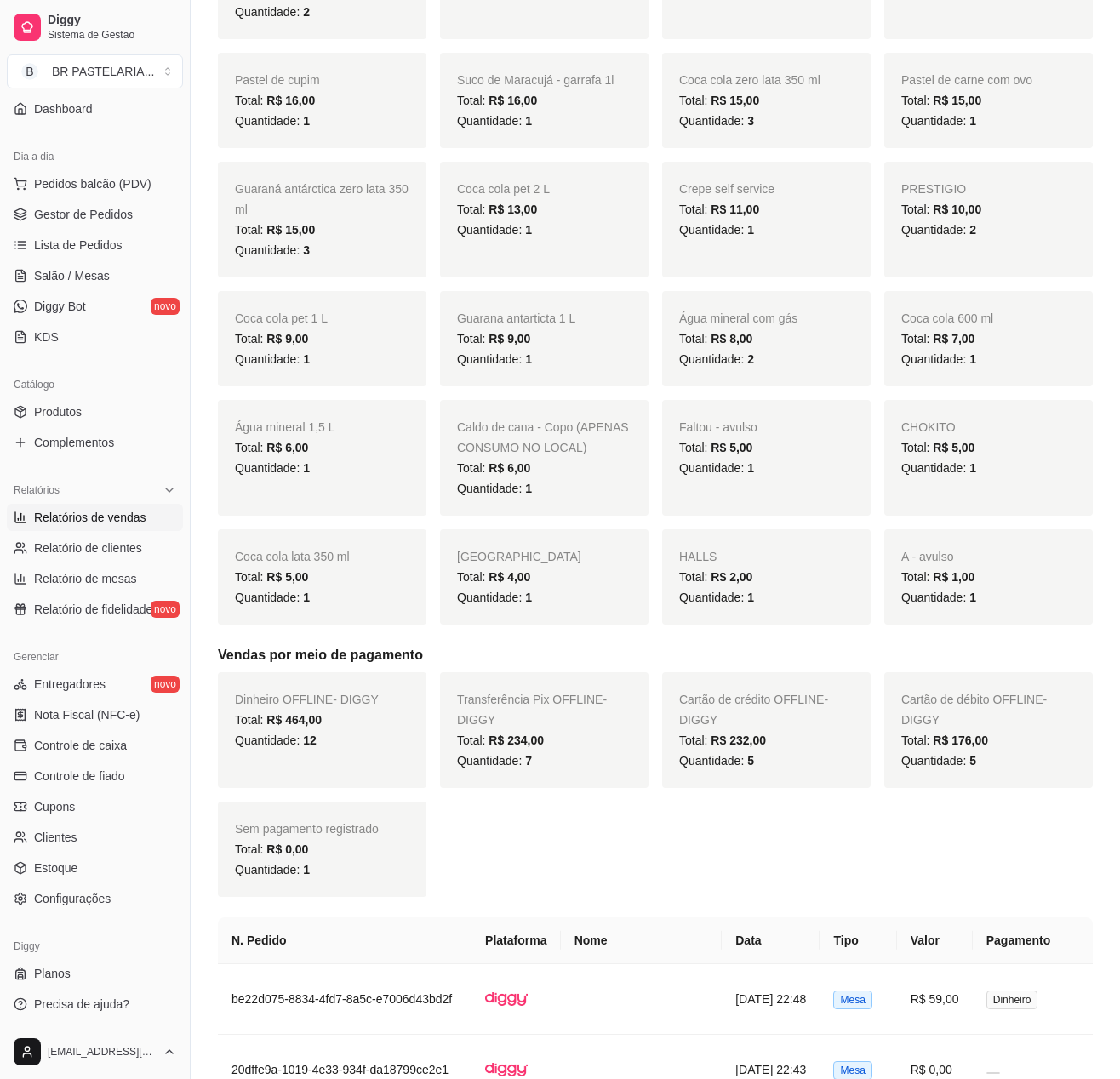
scroll to position [1702, 0]
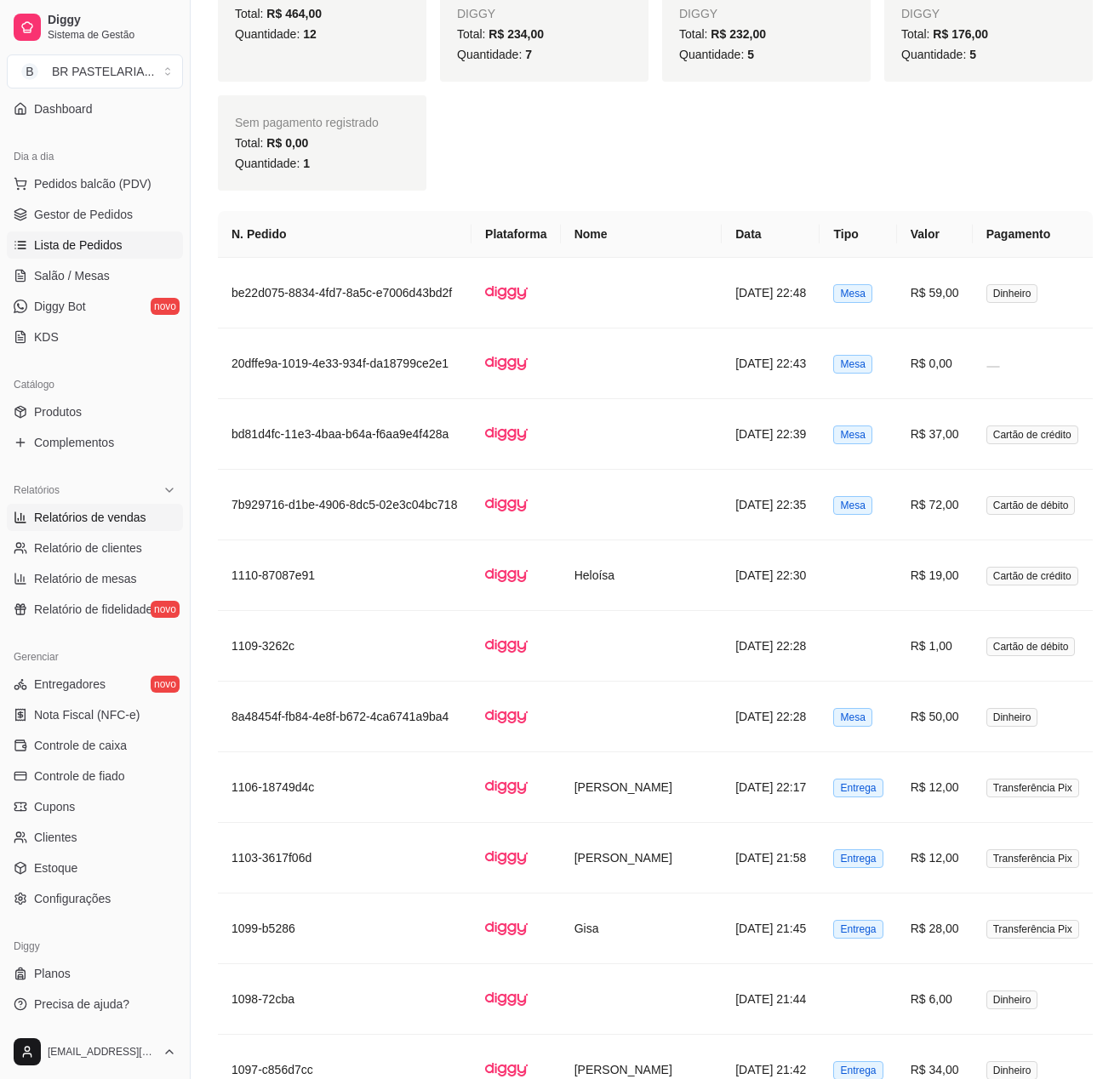
click at [84, 252] on link "Lista de Pedidos" at bounding box center [95, 244] width 176 height 27
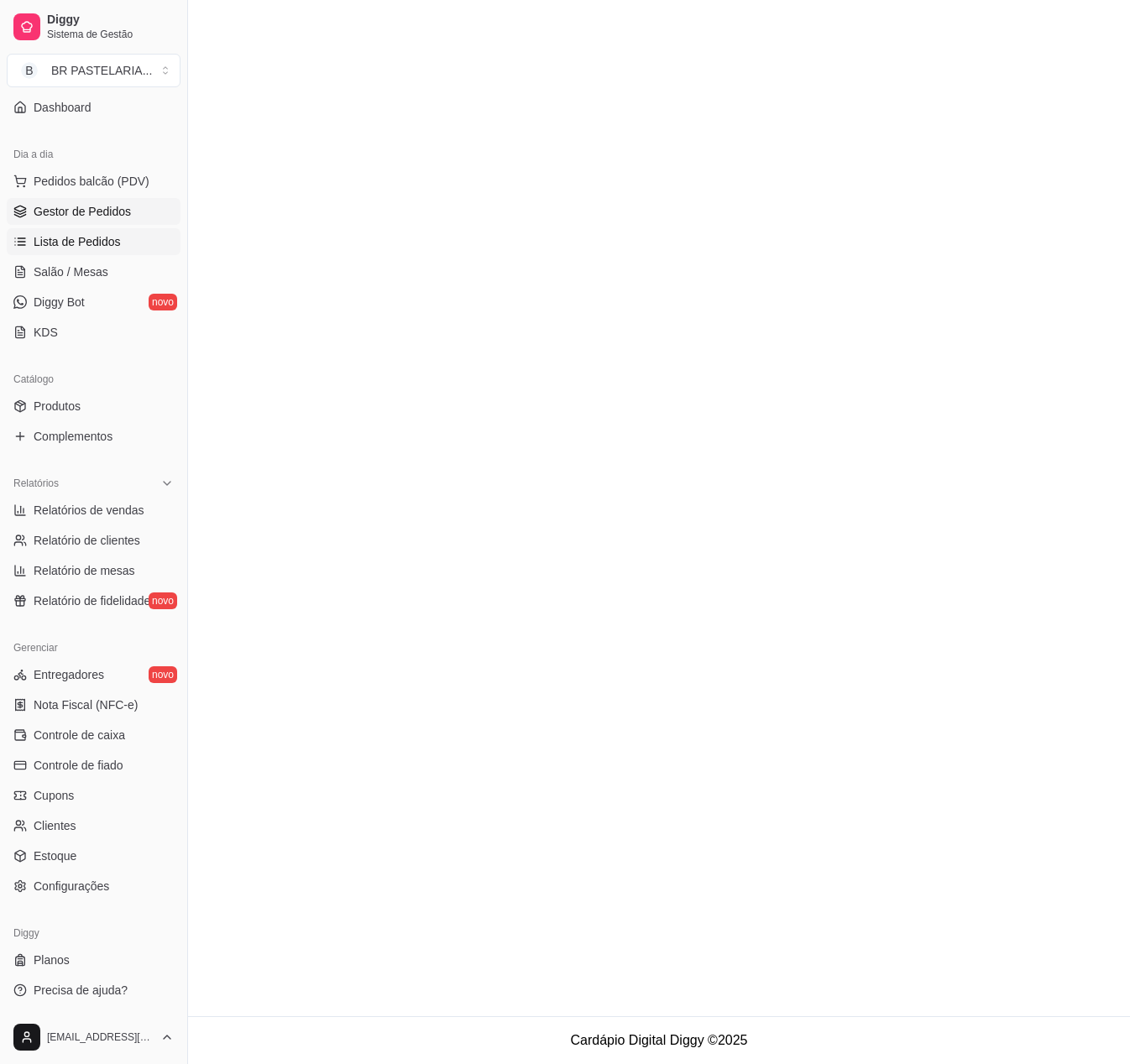
click at [95, 222] on link "Gestor de Pedidos" at bounding box center [94, 211] width 173 height 27
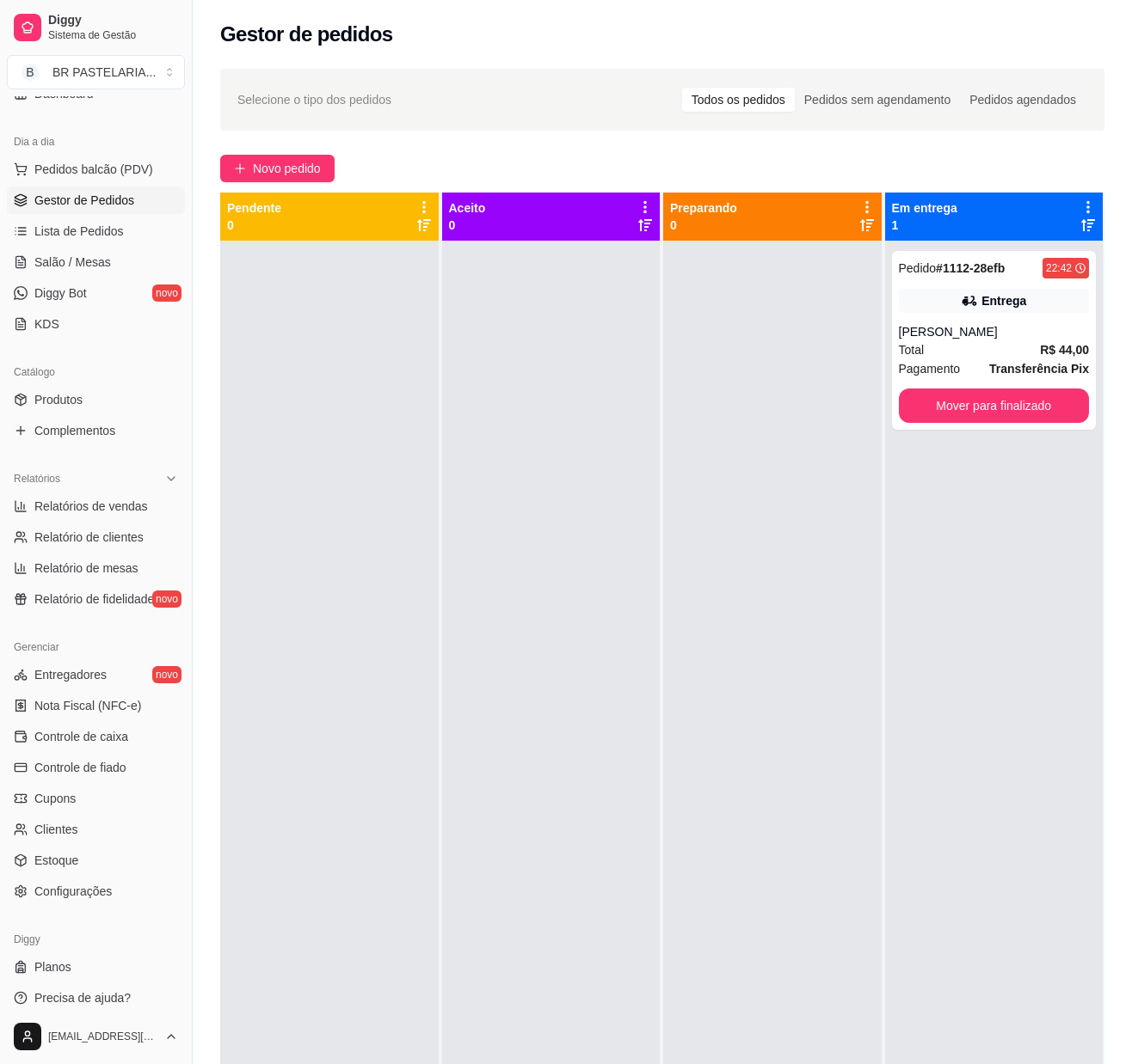
drag, startPoint x: 630, startPoint y: 521, endPoint x: 98, endPoint y: 634, distance: 543.9
click at [579, 523] on div at bounding box center [552, 773] width 219 height 1064
click at [92, 515] on span "Relatórios de vendas" at bounding box center [92, 505] width 114 height 17
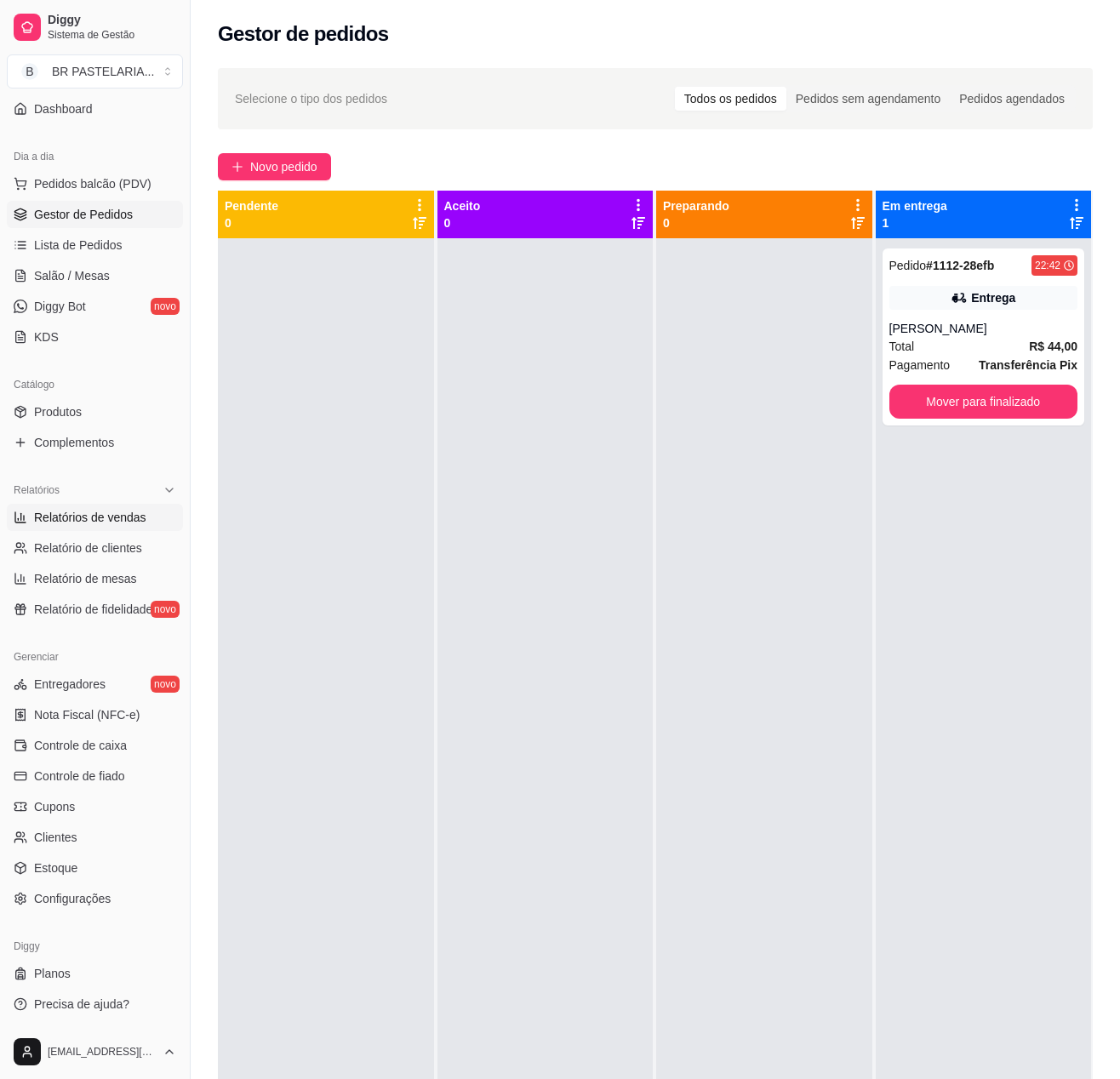
select select "ALL"
select select "0"
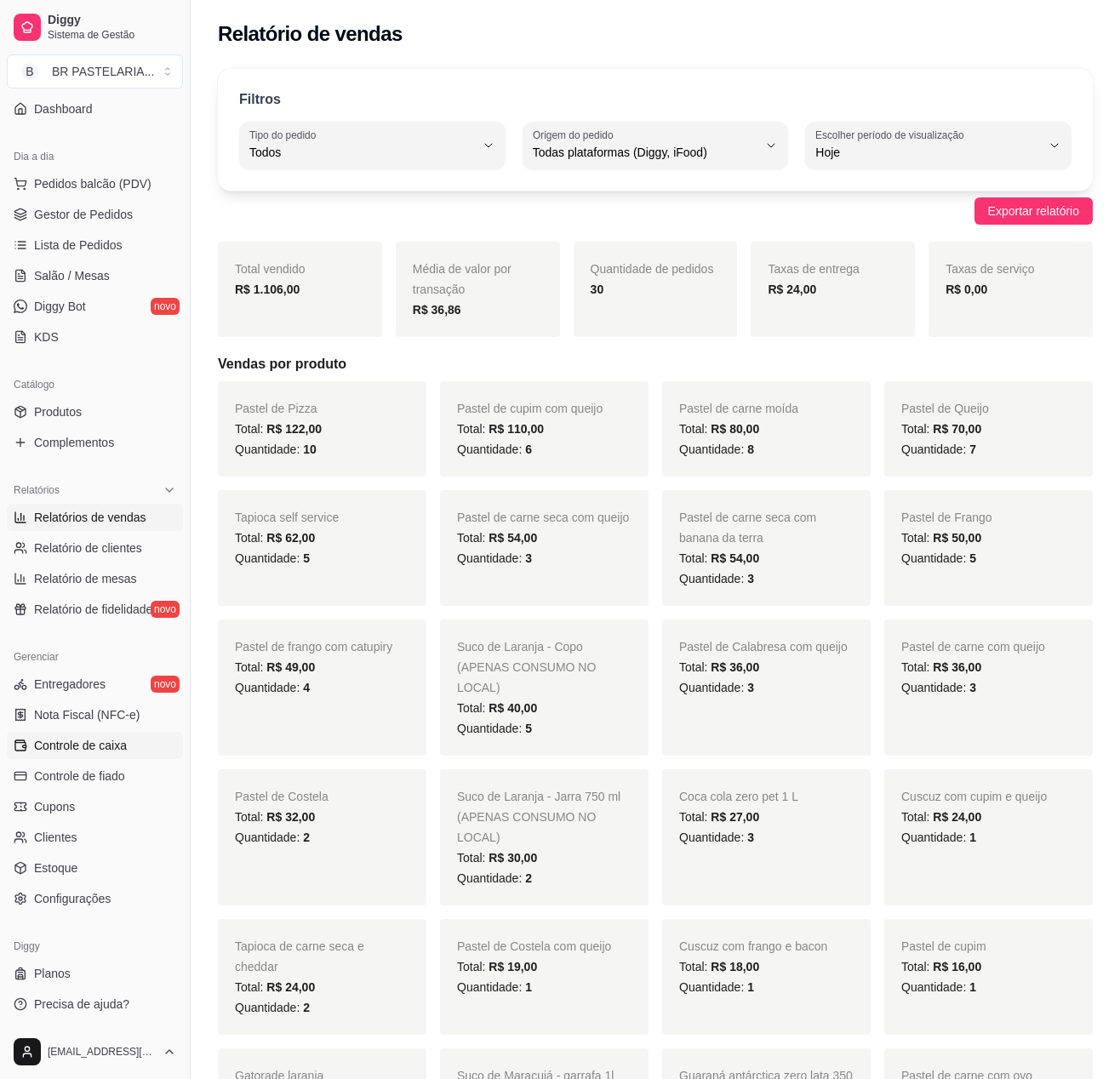
click at [118, 756] on link "Controle de caixa" at bounding box center [95, 745] width 176 height 27
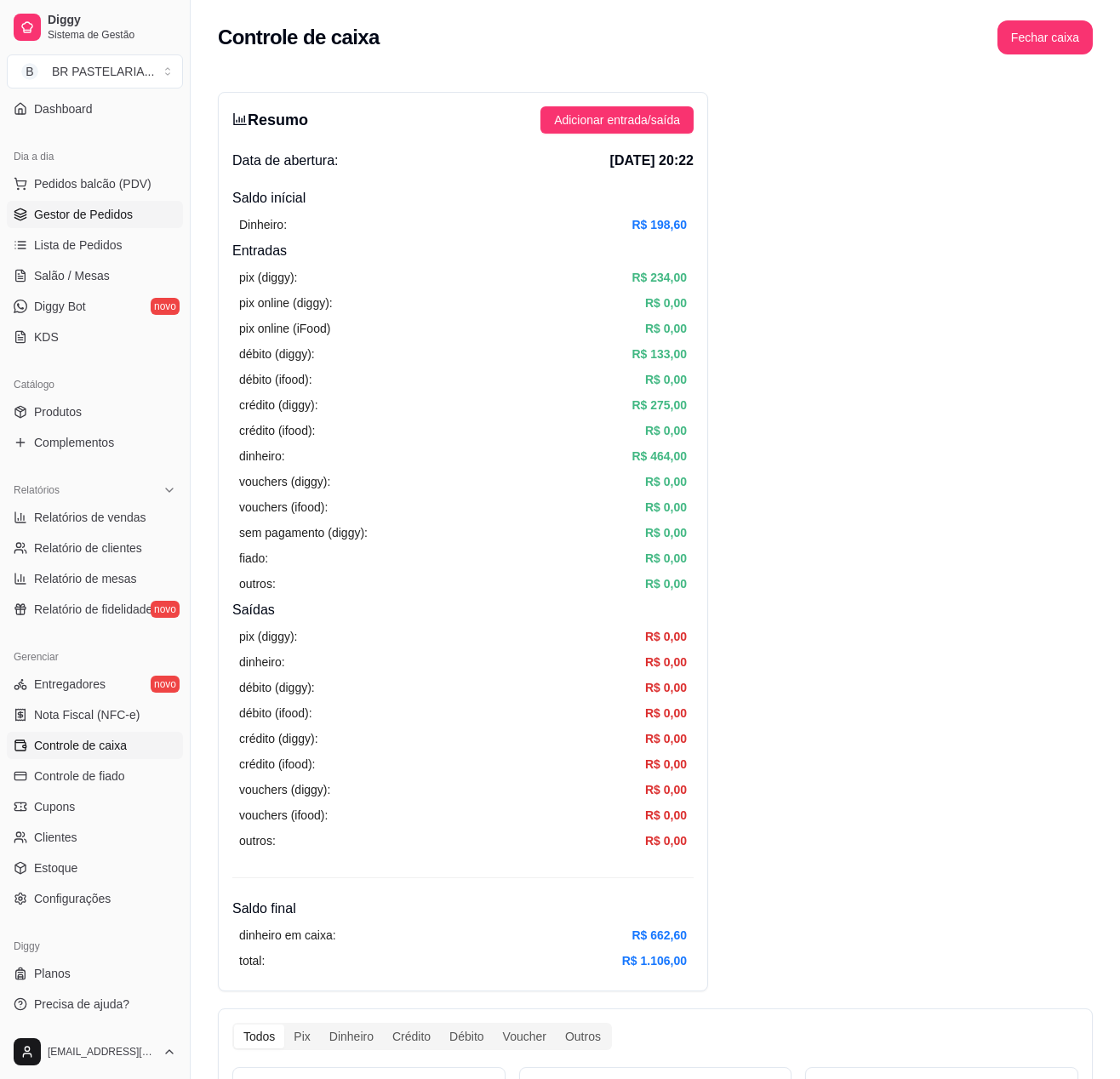
click at [53, 220] on span "Gestor de Pedidos" at bounding box center [84, 214] width 98 height 17
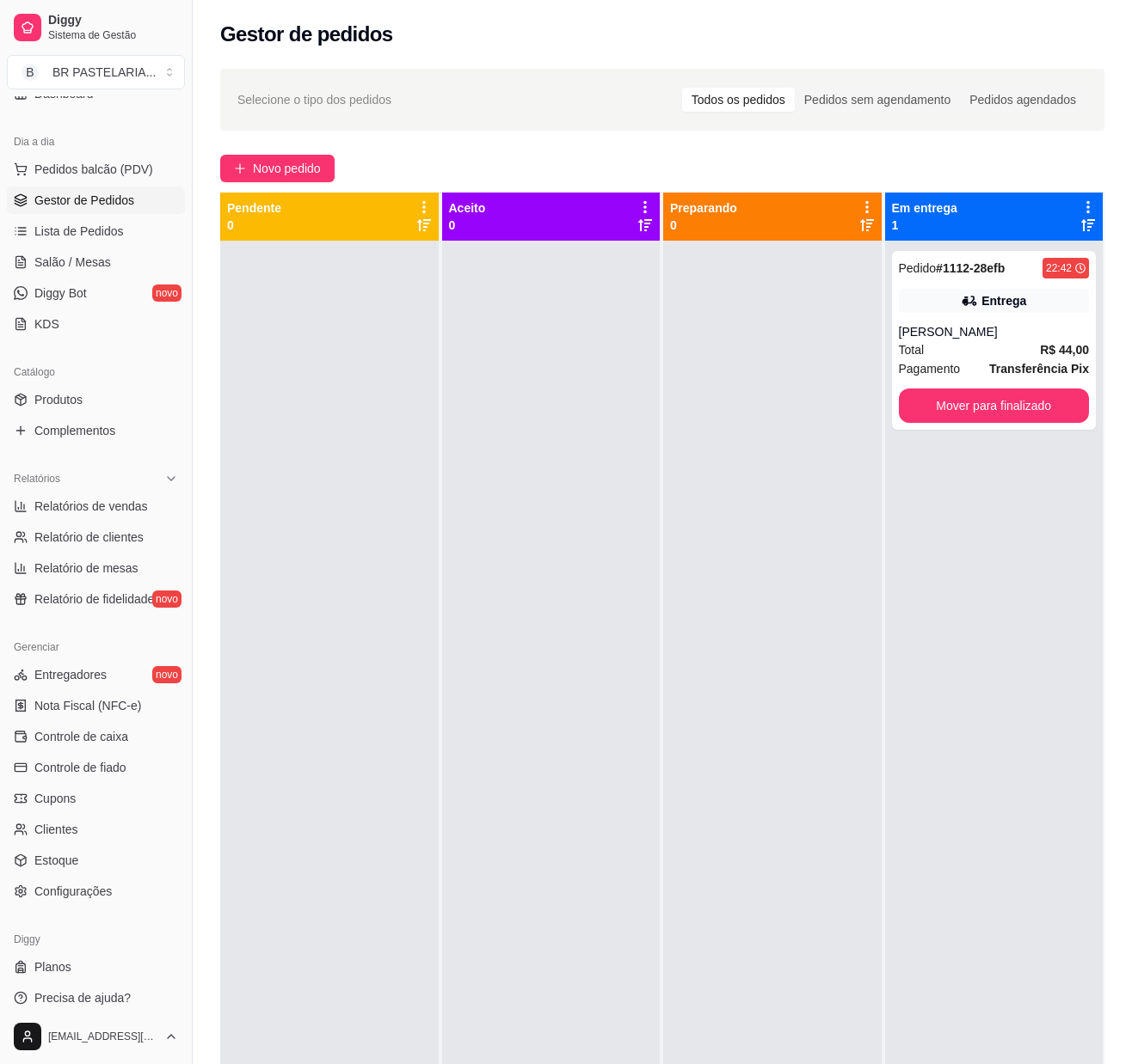
click at [755, 990] on div at bounding box center [772, 773] width 219 height 1064
click at [77, 775] on span "Controle de fiado" at bounding box center [81, 767] width 92 height 17
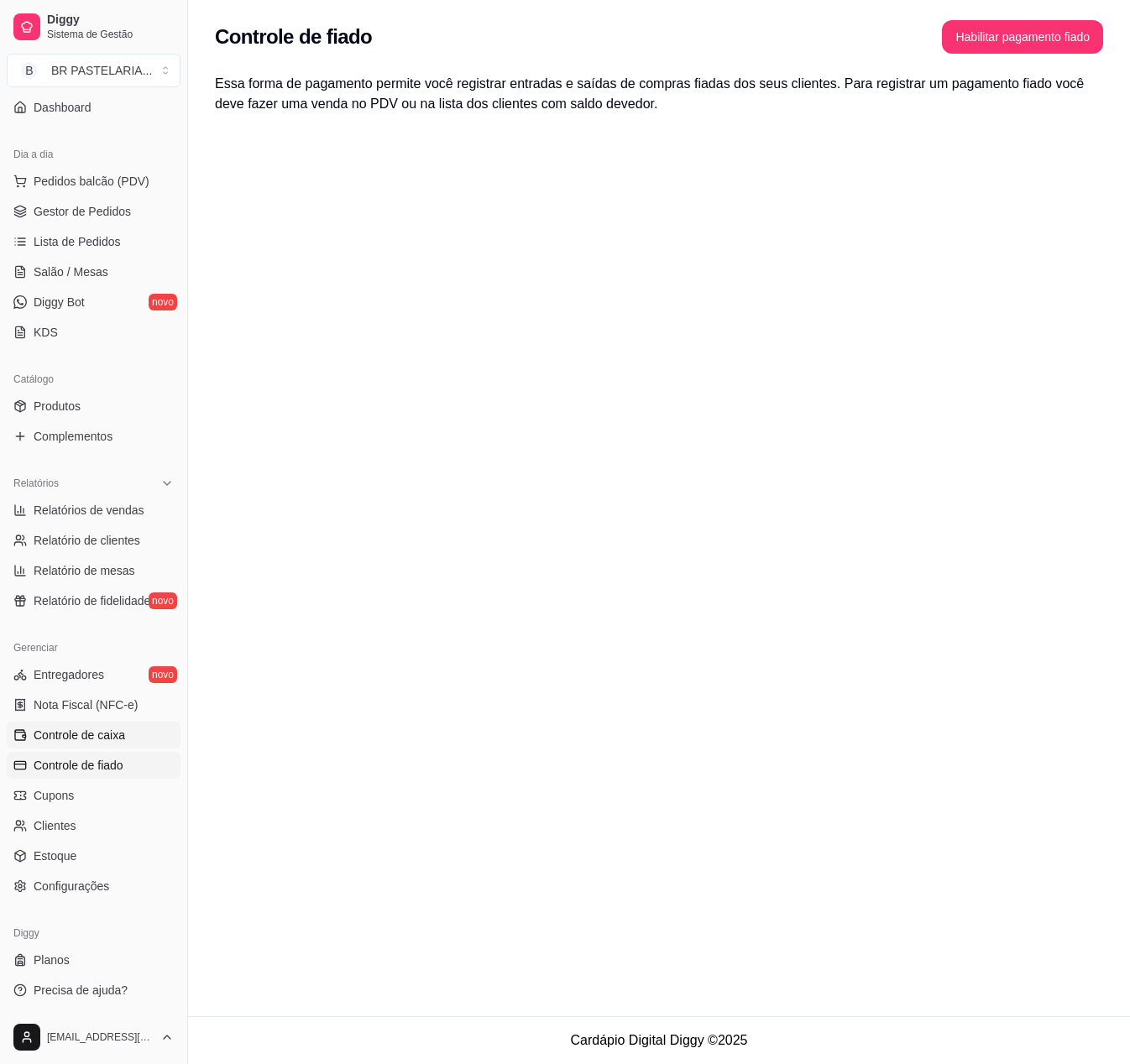
click at [84, 744] on link "Controle de caixa" at bounding box center [94, 734] width 173 height 27
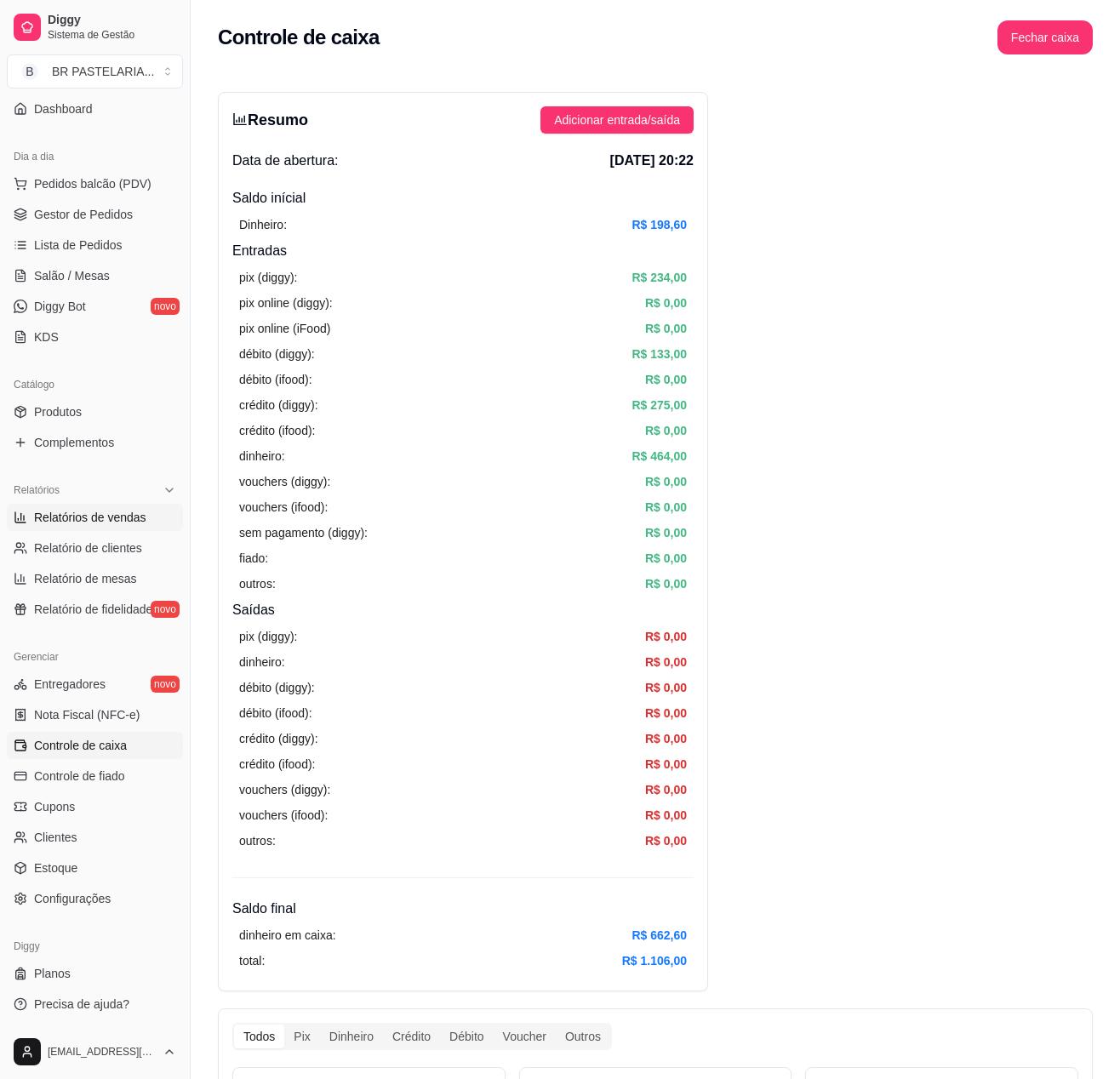
click at [63, 506] on link "Relatórios de vendas" at bounding box center [95, 517] width 176 height 27
select select "ALL"
select select "0"
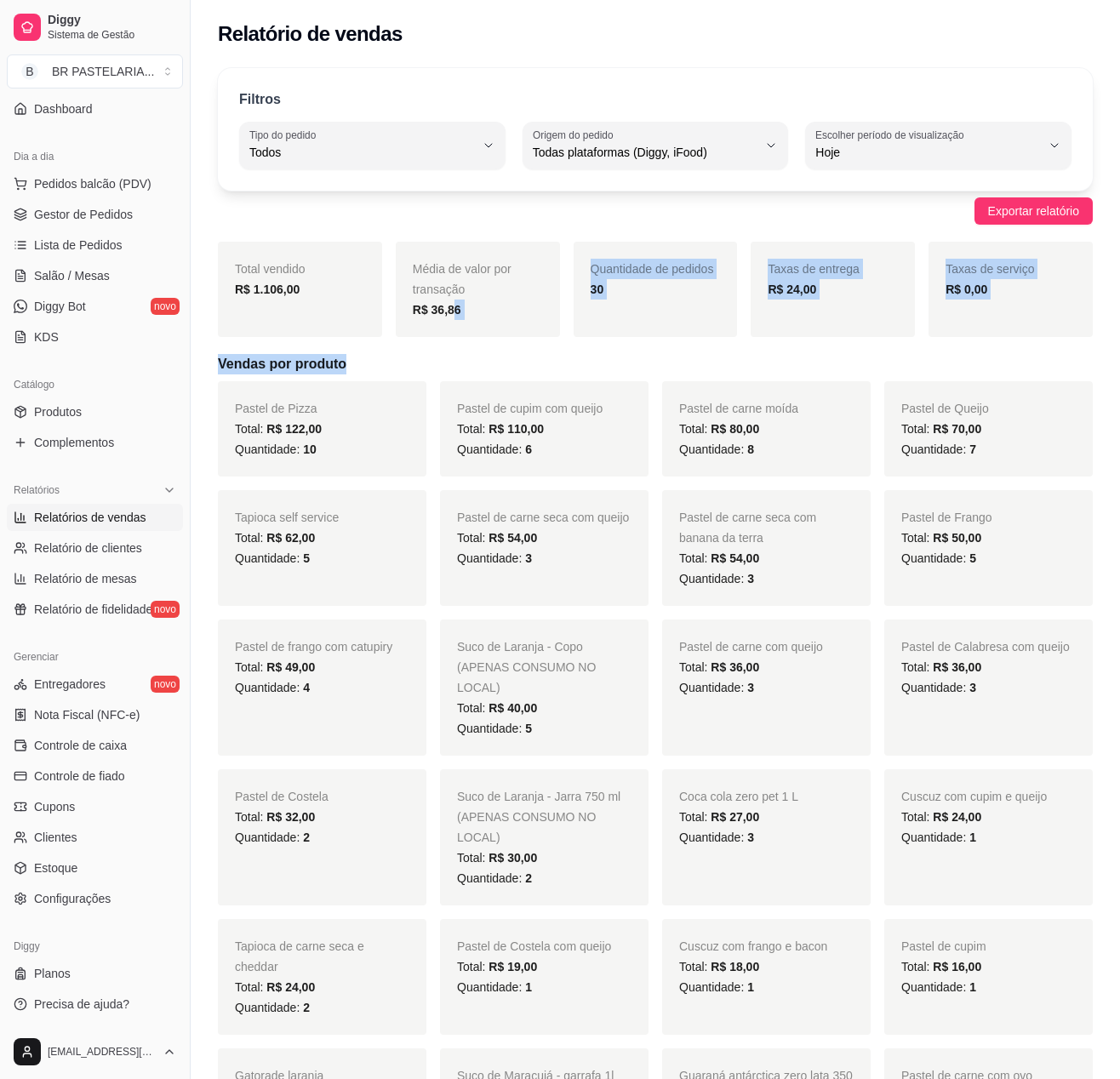
click at [364, 366] on h5 "Vendas por produto" at bounding box center [655, 364] width 875 height 20
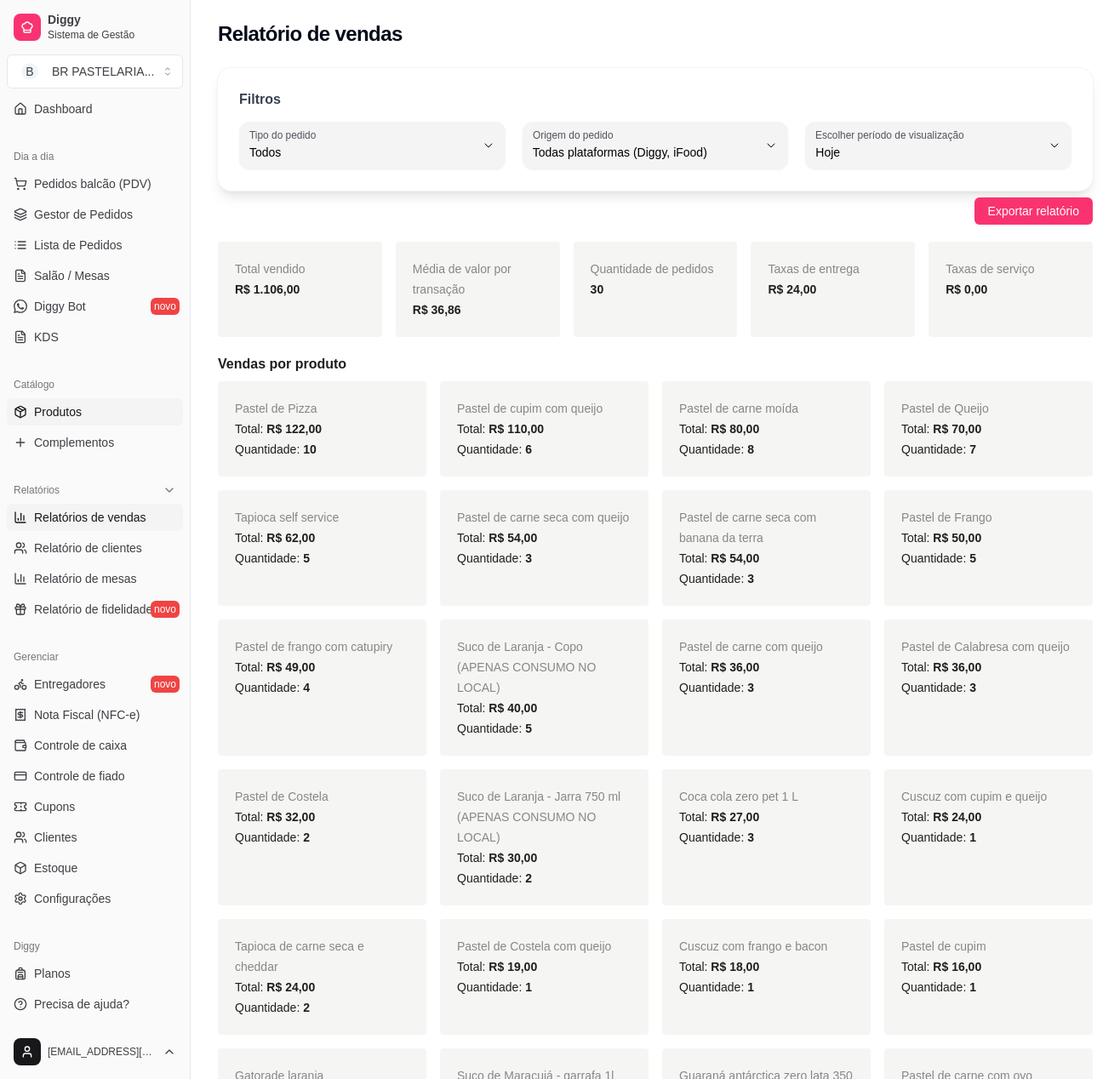
click at [60, 413] on span "Produtos" at bounding box center [58, 412] width 47 height 17
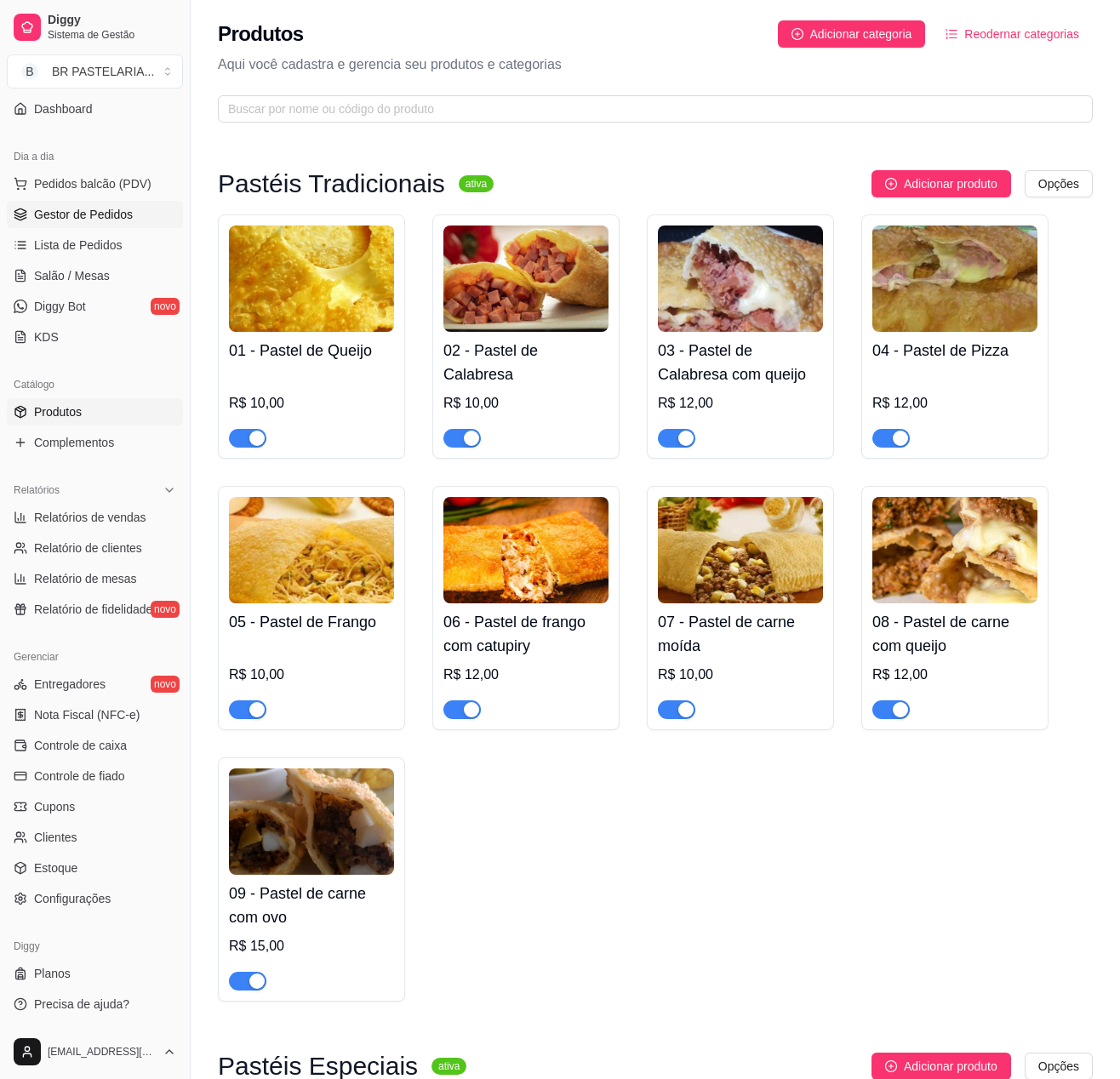
click at [49, 222] on span "Gestor de Pedidos" at bounding box center [84, 214] width 98 height 17
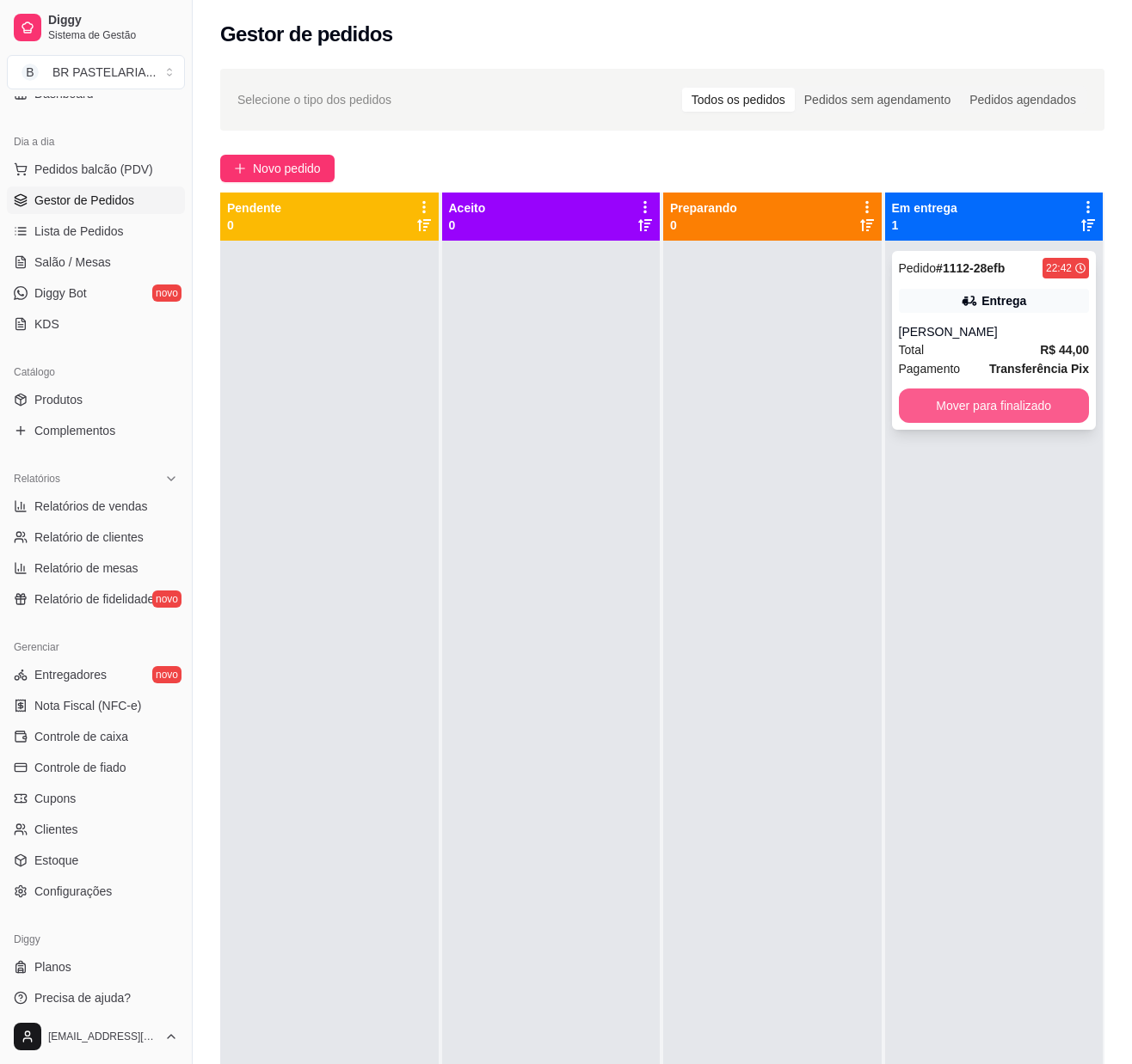
click at [1005, 402] on button "Mover para finalizado" at bounding box center [994, 406] width 191 height 35
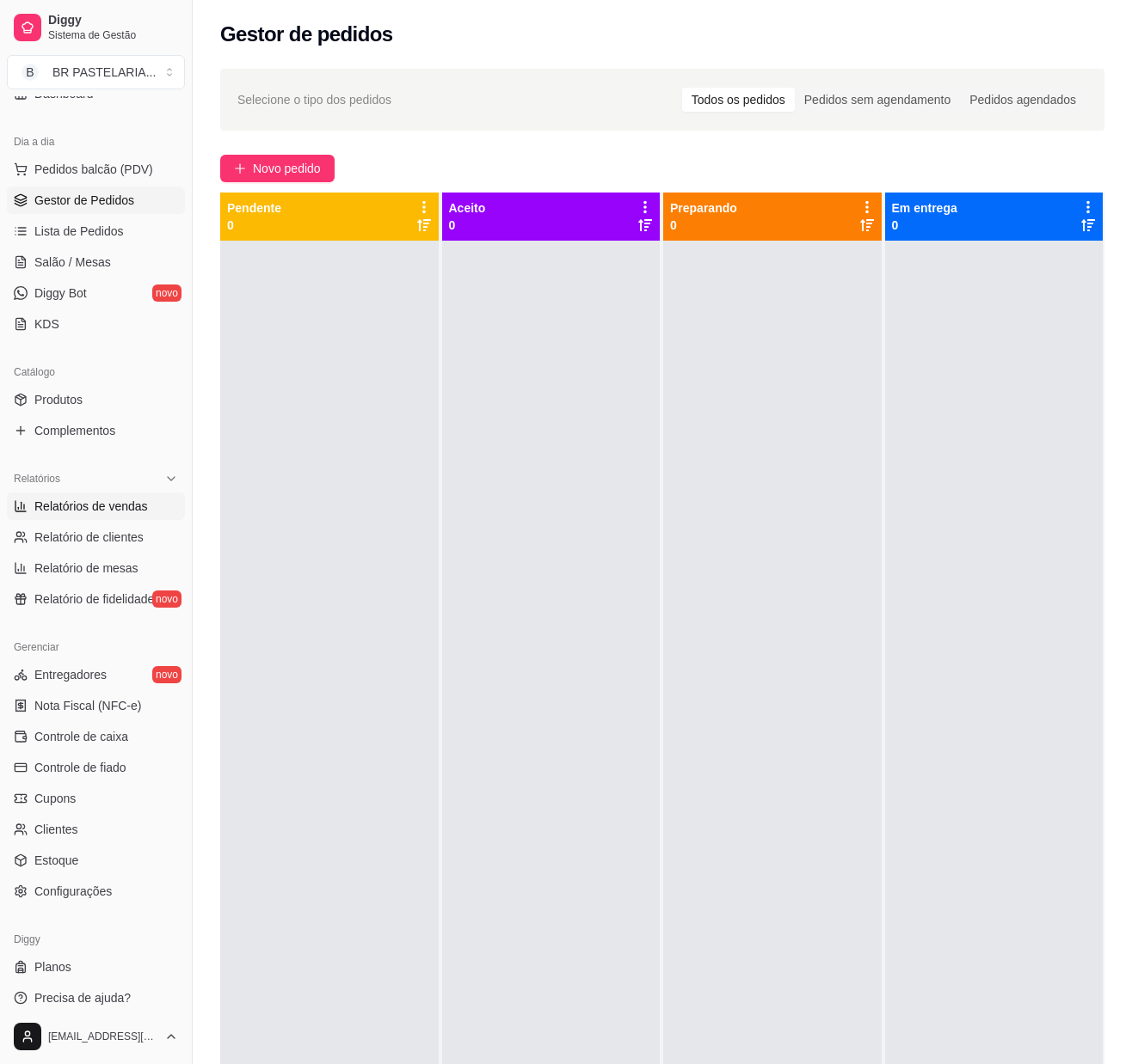
click at [94, 520] on link "Relatórios de vendas" at bounding box center [96, 506] width 178 height 28
select select "ALL"
select select "0"
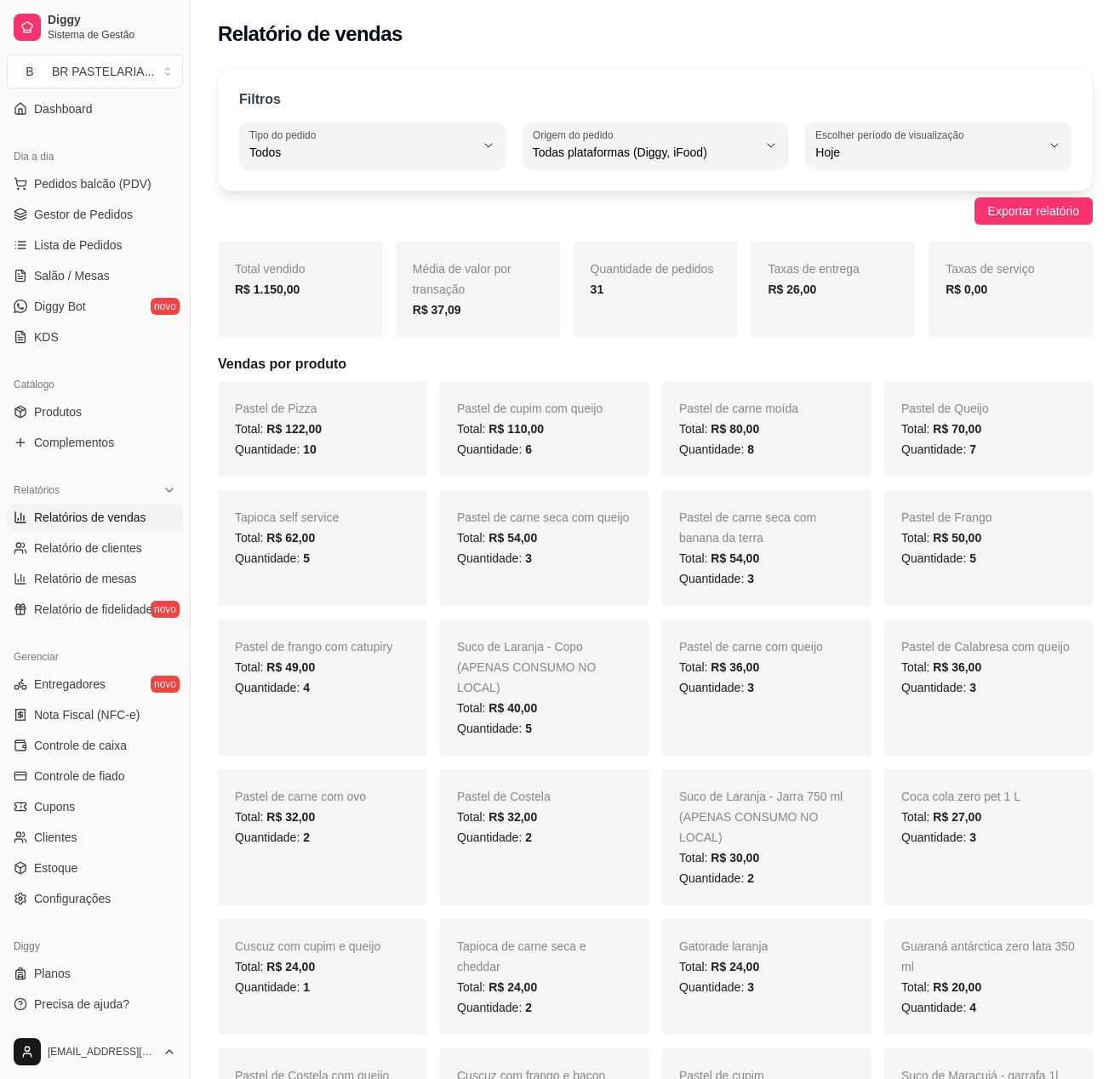
click at [305, 296] on div "R$ 1.150,00" at bounding box center [300, 288] width 130 height 20
